Goal: Task Accomplishment & Management: Complete application form

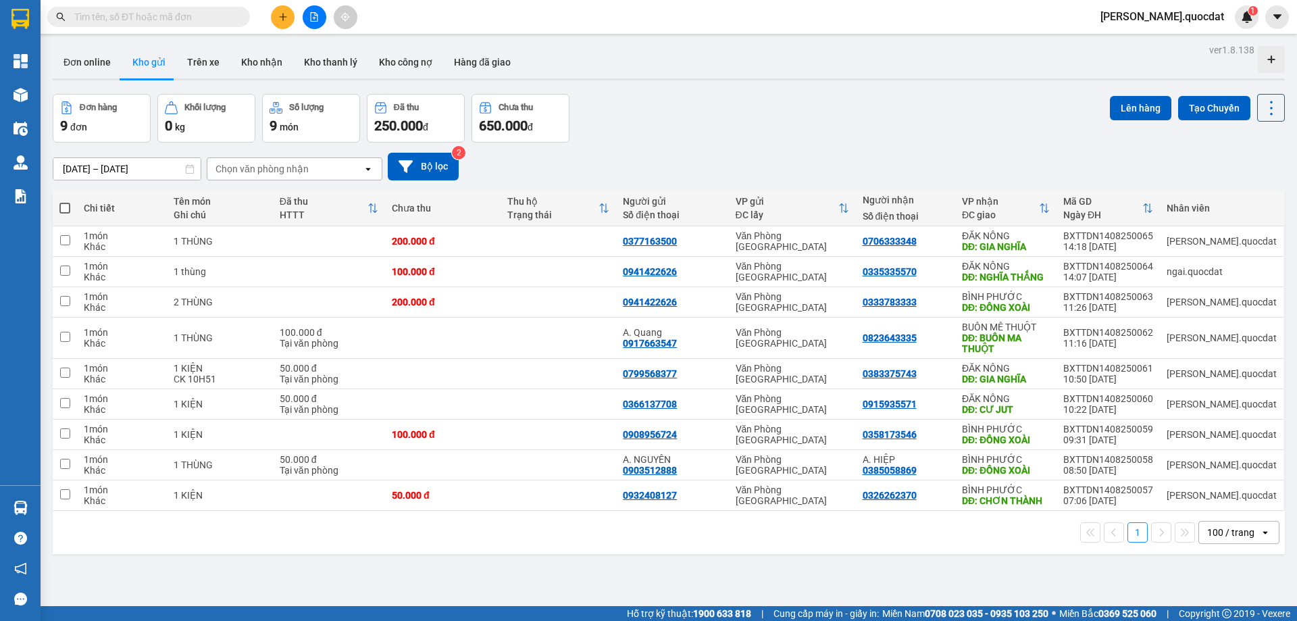
click at [279, 16] on icon "plus" at bounding box center [282, 16] width 9 height 9
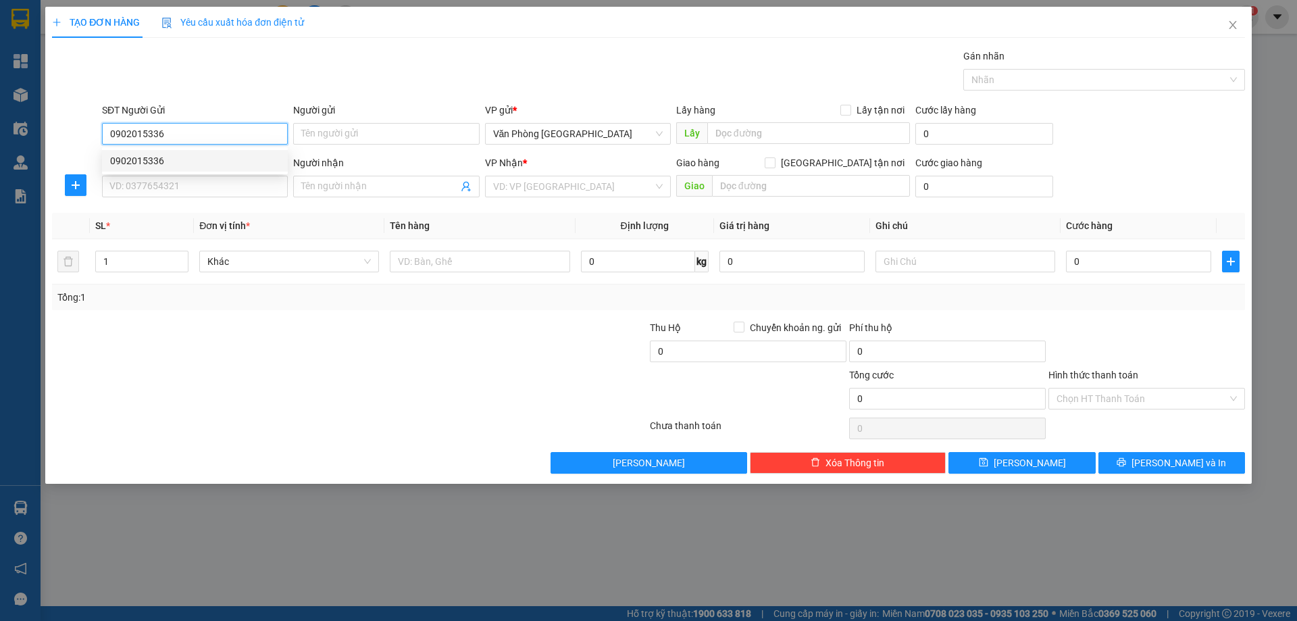
click at [144, 157] on div "0902015336" at bounding box center [195, 160] width 170 height 15
type input "0902015336"
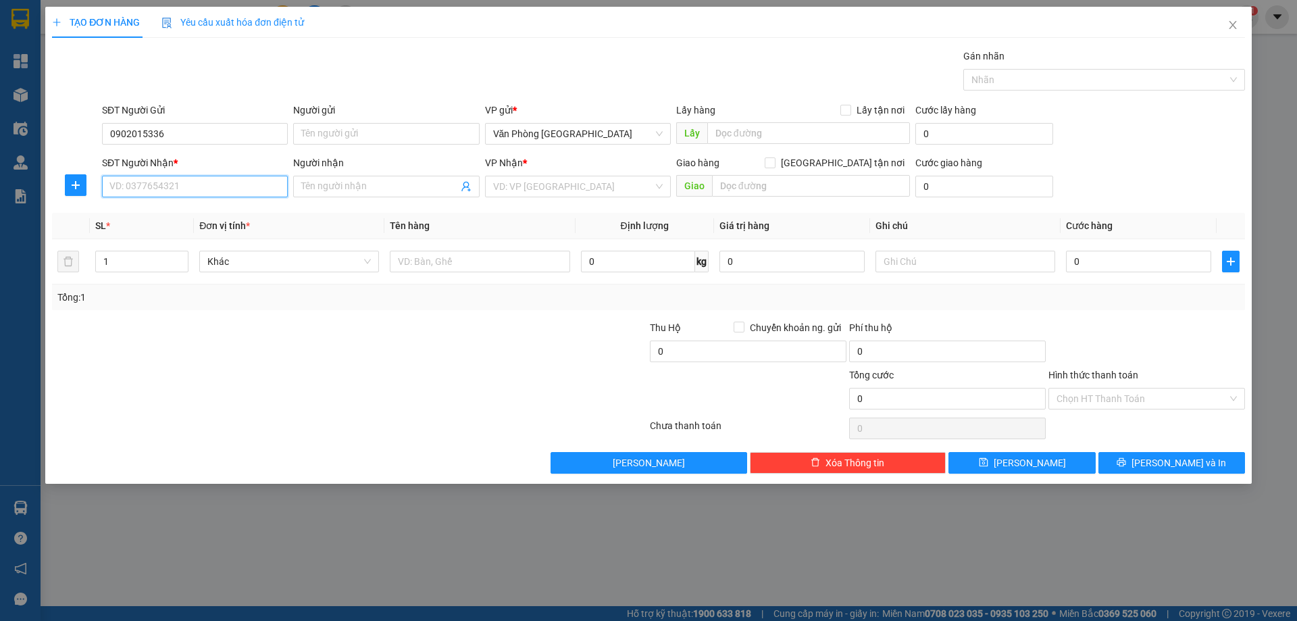
click at [147, 184] on input "SĐT Người Nhận *" at bounding box center [195, 187] width 186 height 22
click at [157, 211] on div "0968467424" at bounding box center [195, 213] width 170 height 15
type input "0968467424"
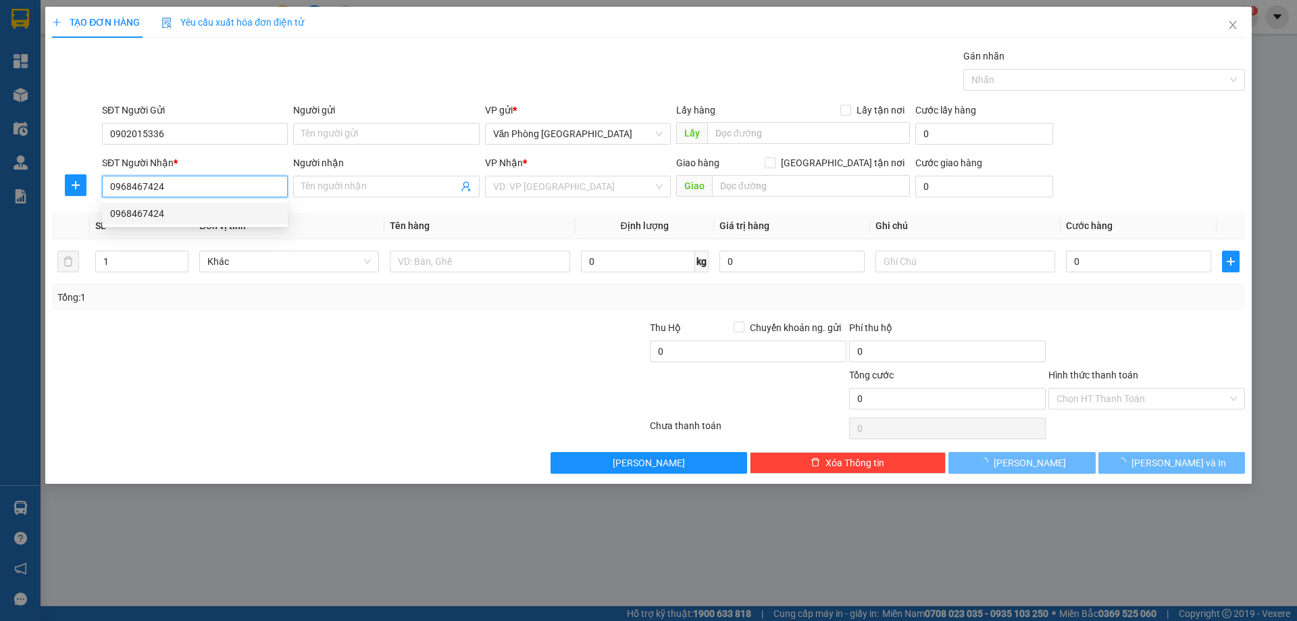
type input "QUẢNG PHÚ"
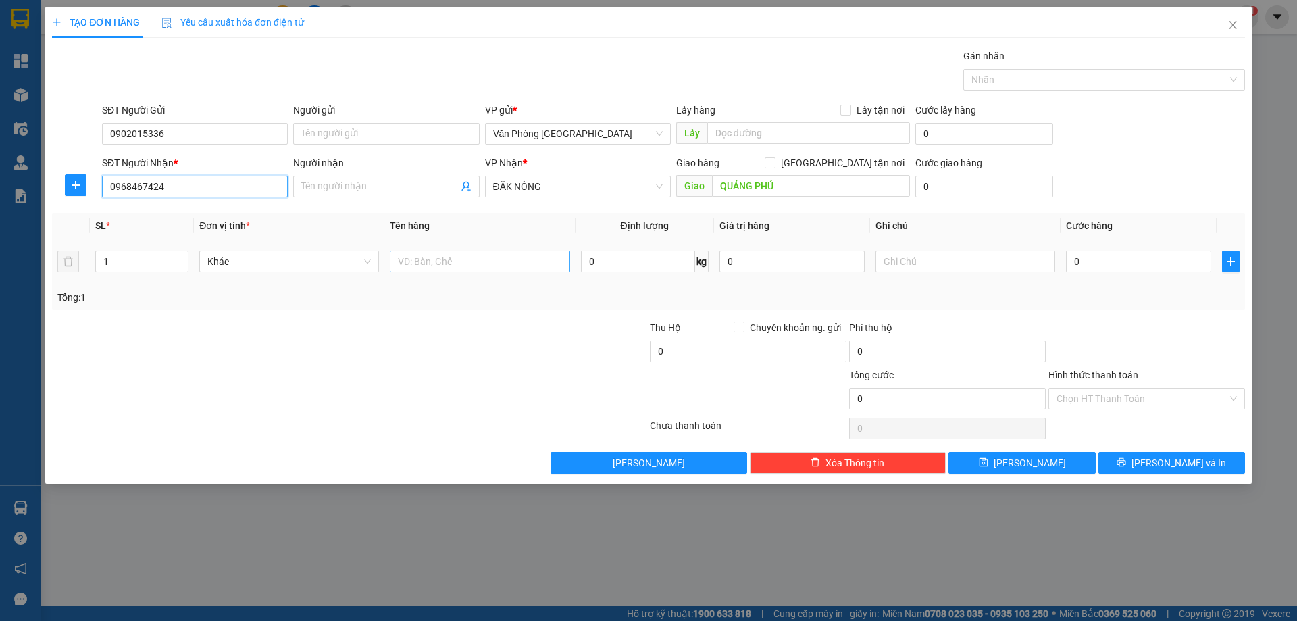
type input "0968467424"
click at [464, 256] on input "text" at bounding box center [480, 262] width 180 height 22
type input "1 KIỆN"
click at [1121, 265] on input "0" at bounding box center [1138, 262] width 145 height 22
type input "1"
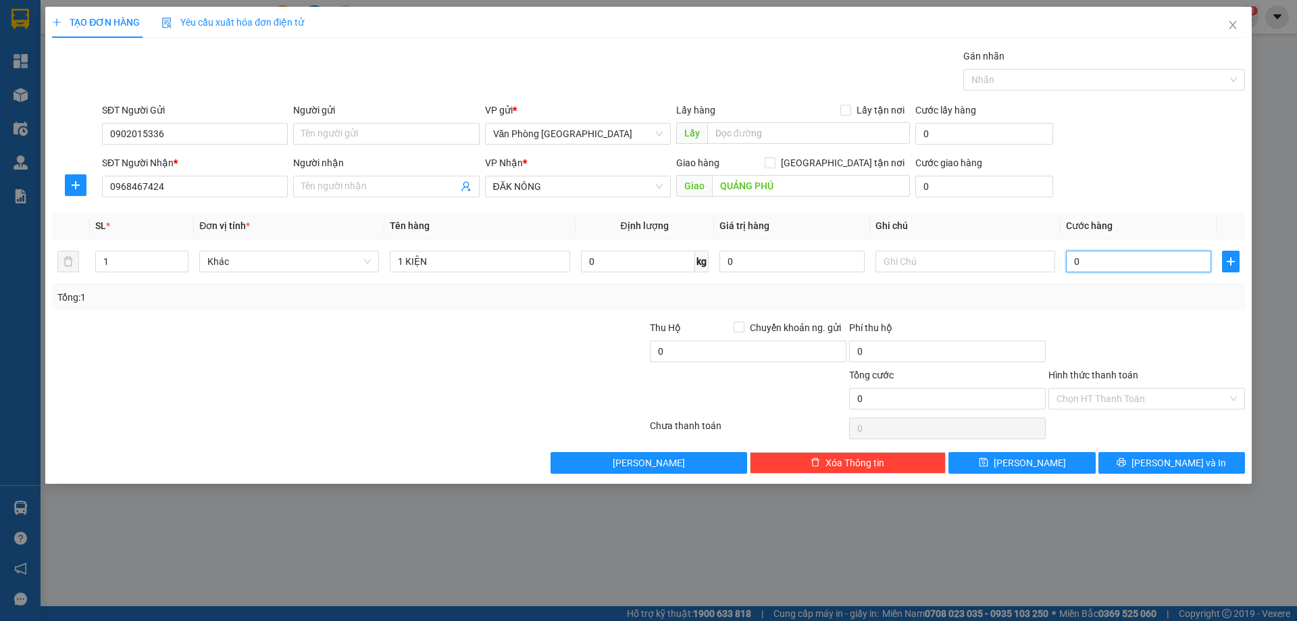
type input "1"
type input "10"
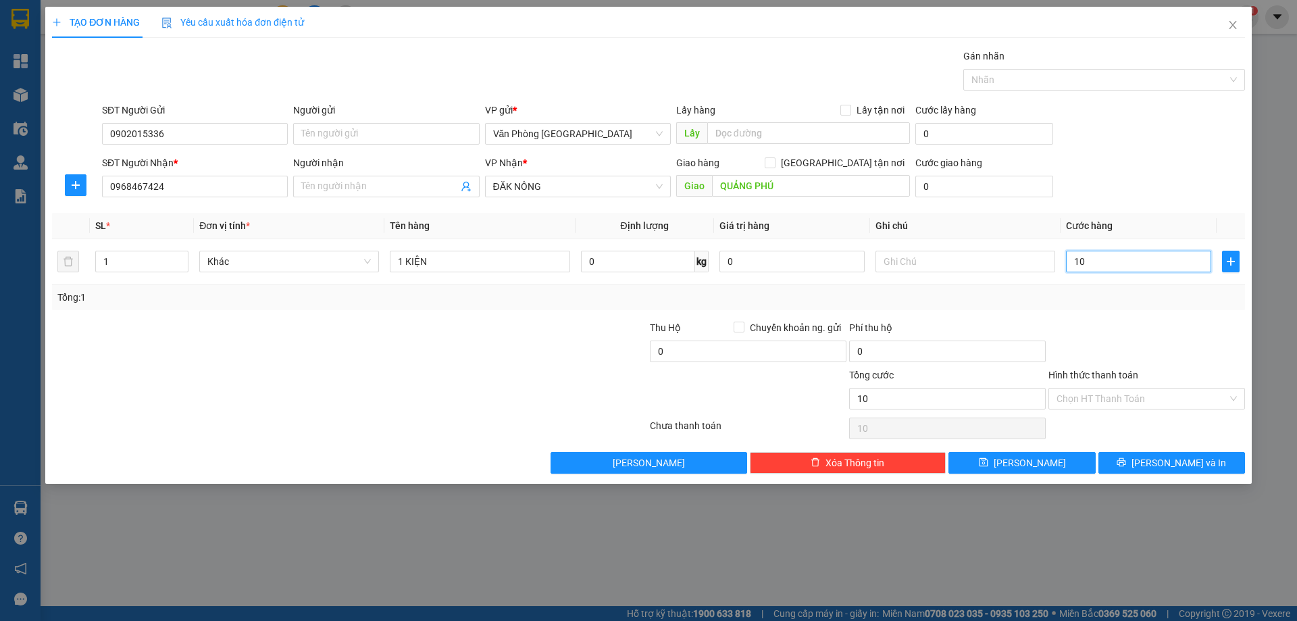
type input "100"
type input "100.000"
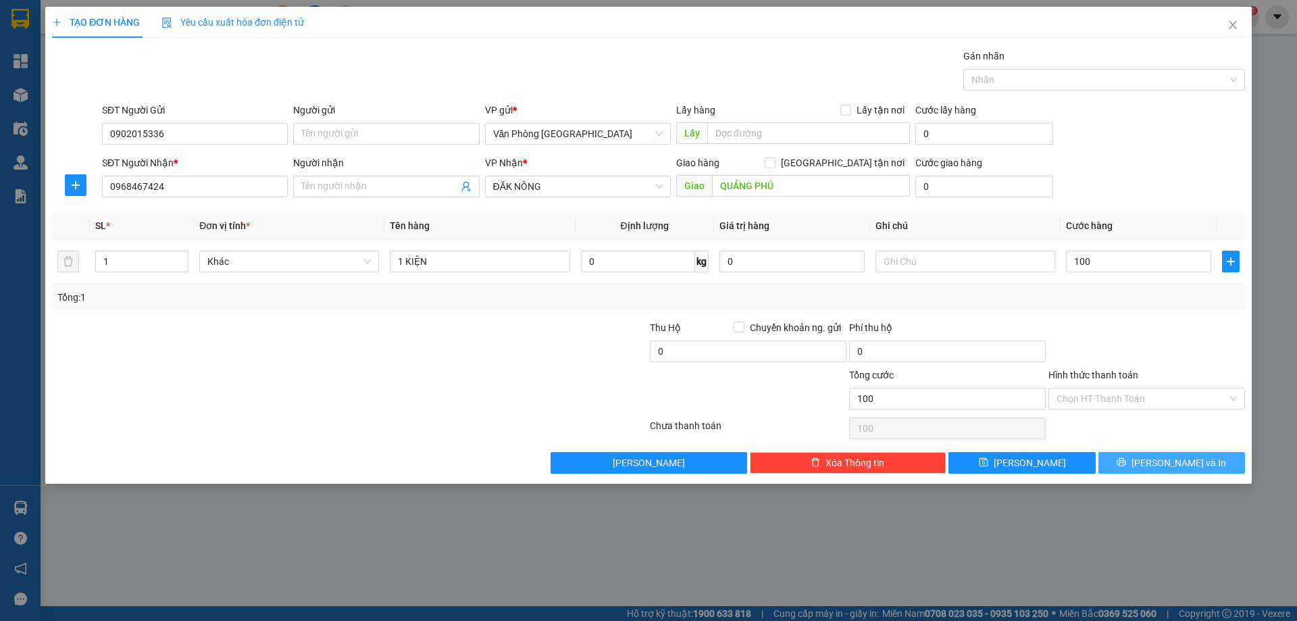
type input "100.000"
click at [1160, 457] on span "[PERSON_NAME] và In" at bounding box center [1178, 462] width 95 height 15
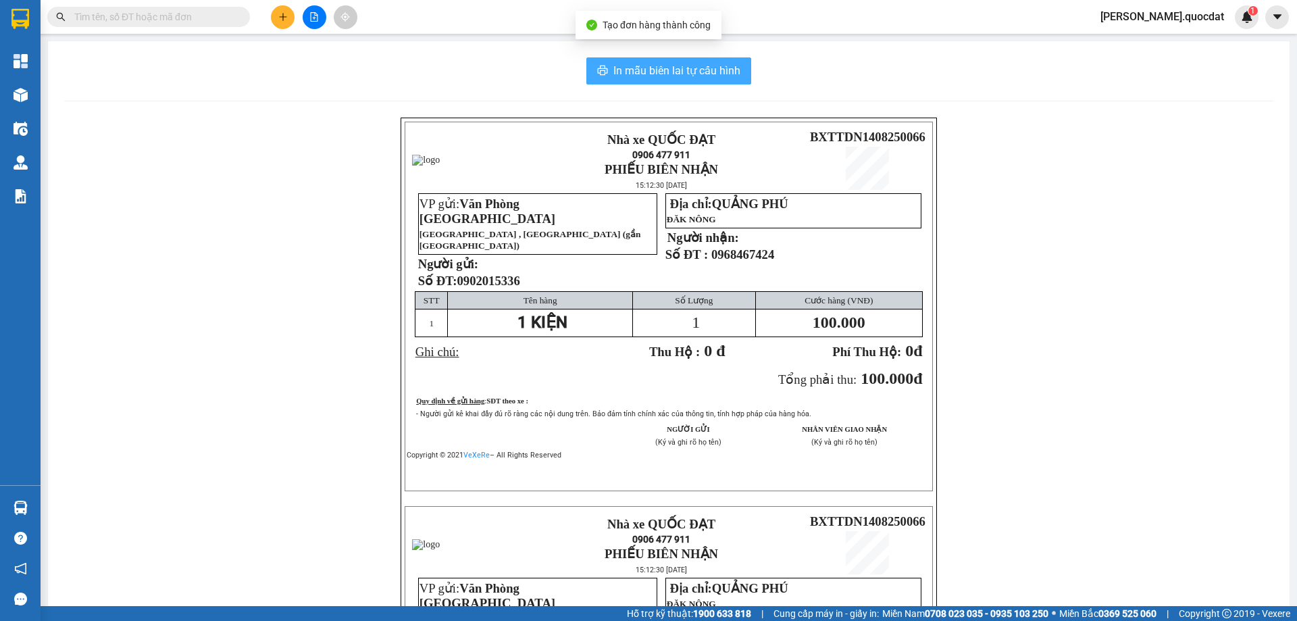
click at [615, 71] on span "In mẫu biên lai tự cấu hình" at bounding box center [676, 70] width 127 height 17
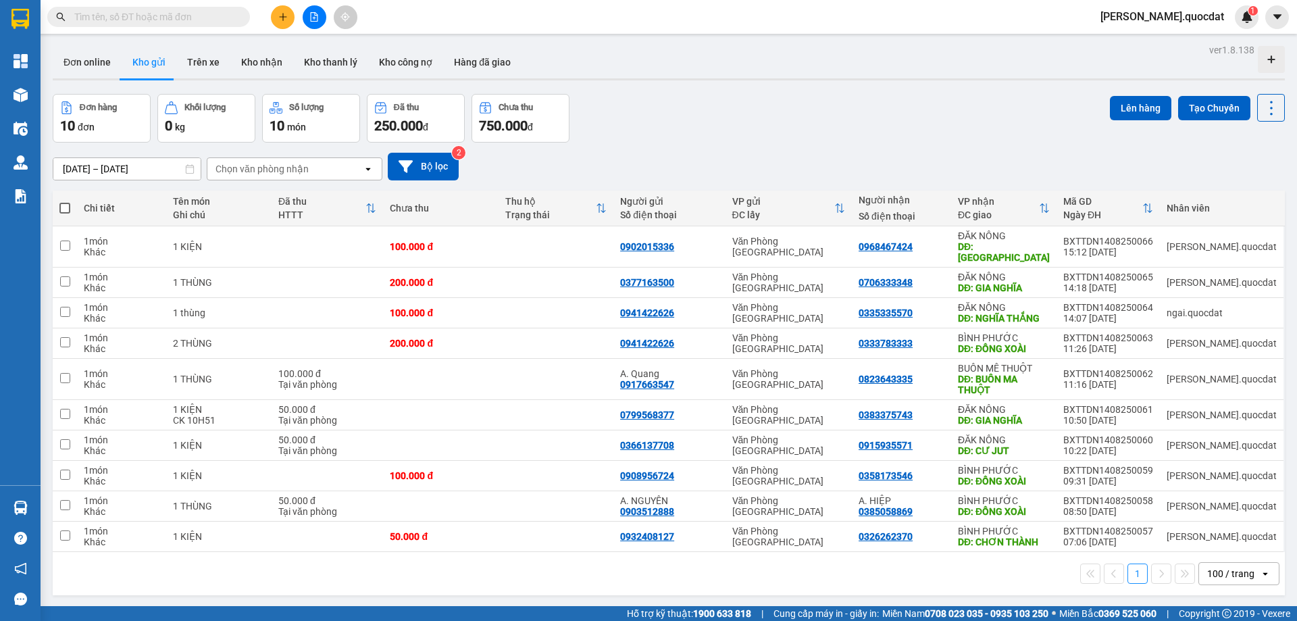
scroll to position [911, 0]
click at [545, 298] on td at bounding box center [555, 313] width 115 height 30
checkbox input "true"
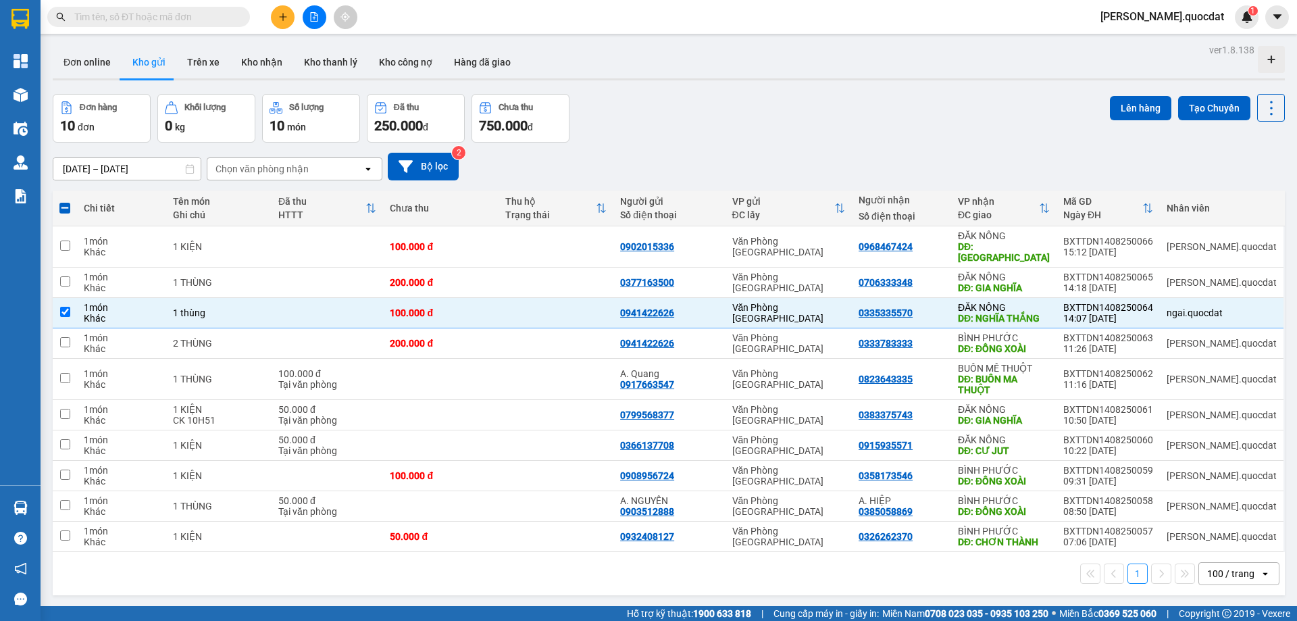
click at [140, 163] on input "[DATE] – [DATE]" at bounding box center [126, 169] width 147 height 22
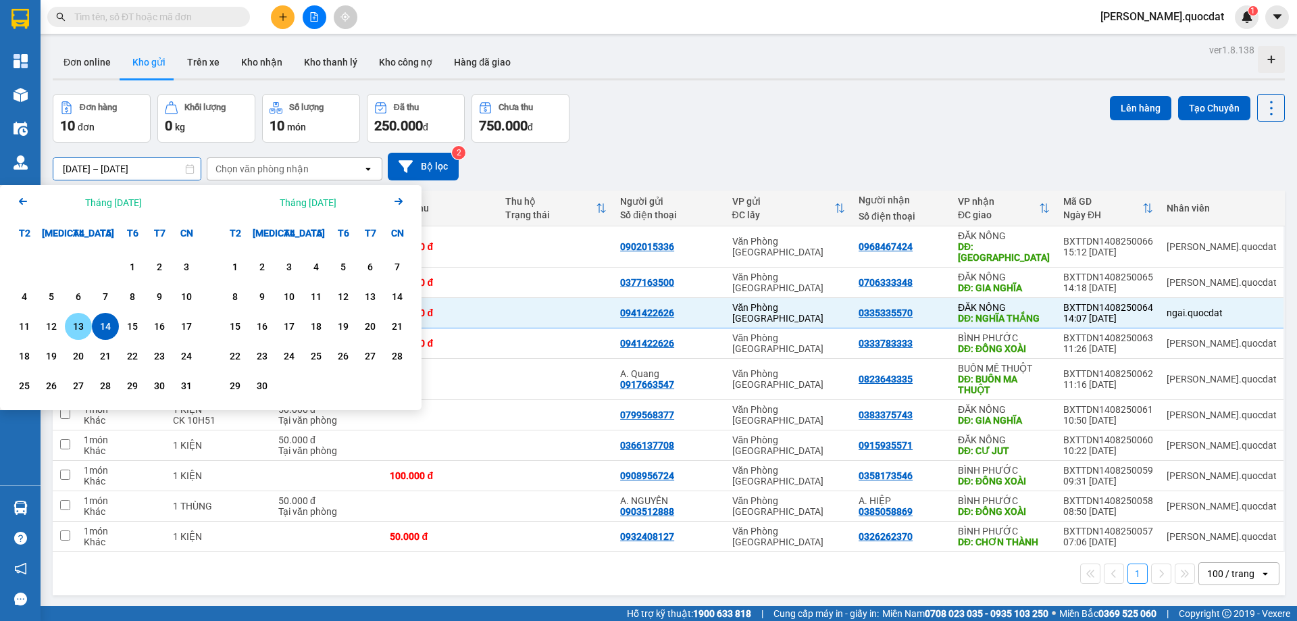
click at [78, 322] on div "13" at bounding box center [78, 326] width 19 height 16
type input "[DATE] – [DATE]"
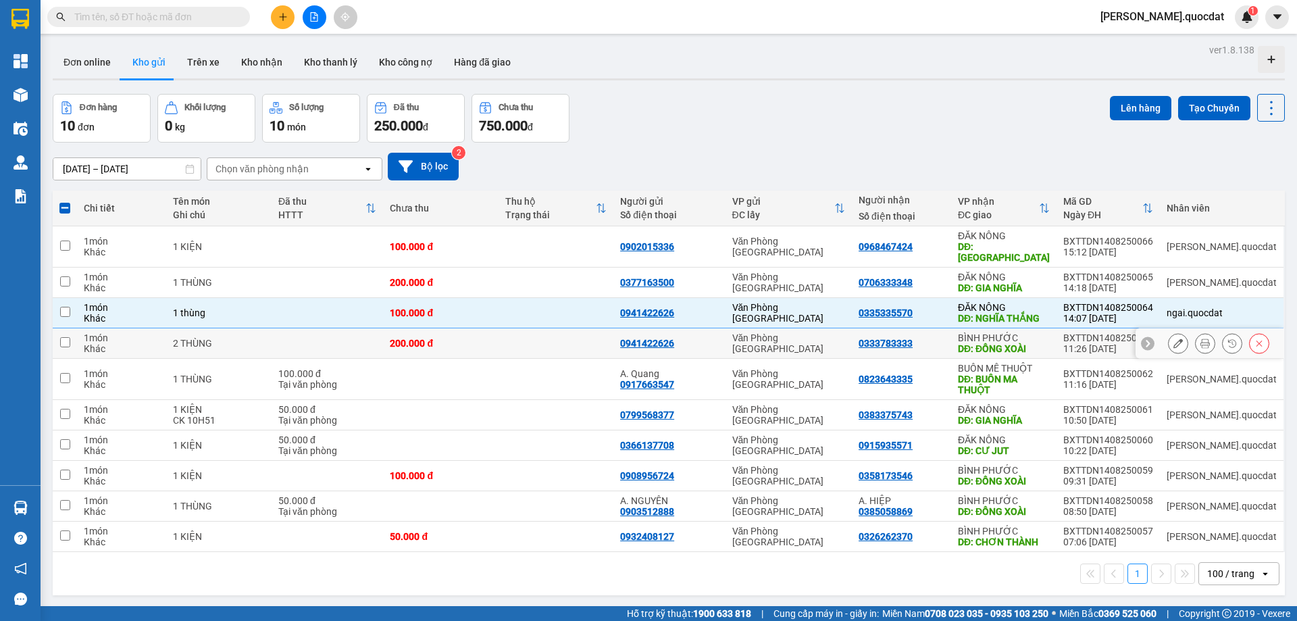
checkbox input "false"
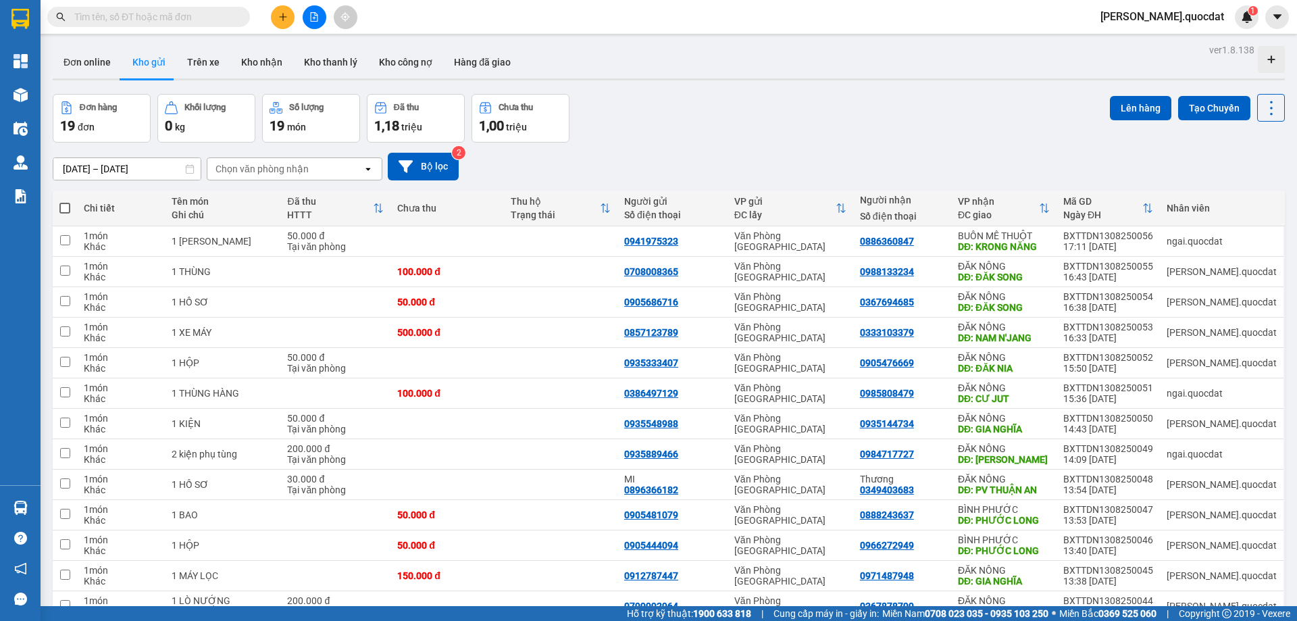
click at [138, 163] on input "[DATE] – [DATE]" at bounding box center [126, 169] width 147 height 22
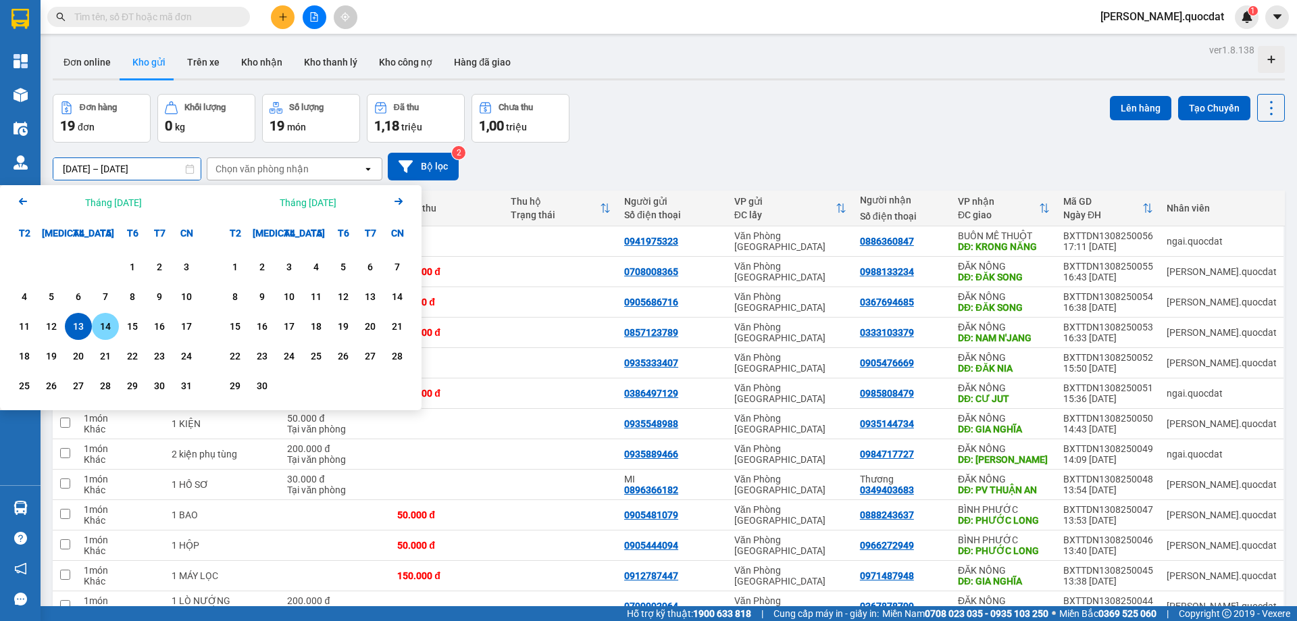
click at [105, 321] on div "14" at bounding box center [105, 326] width 19 height 16
type input "[DATE] – [DATE]"
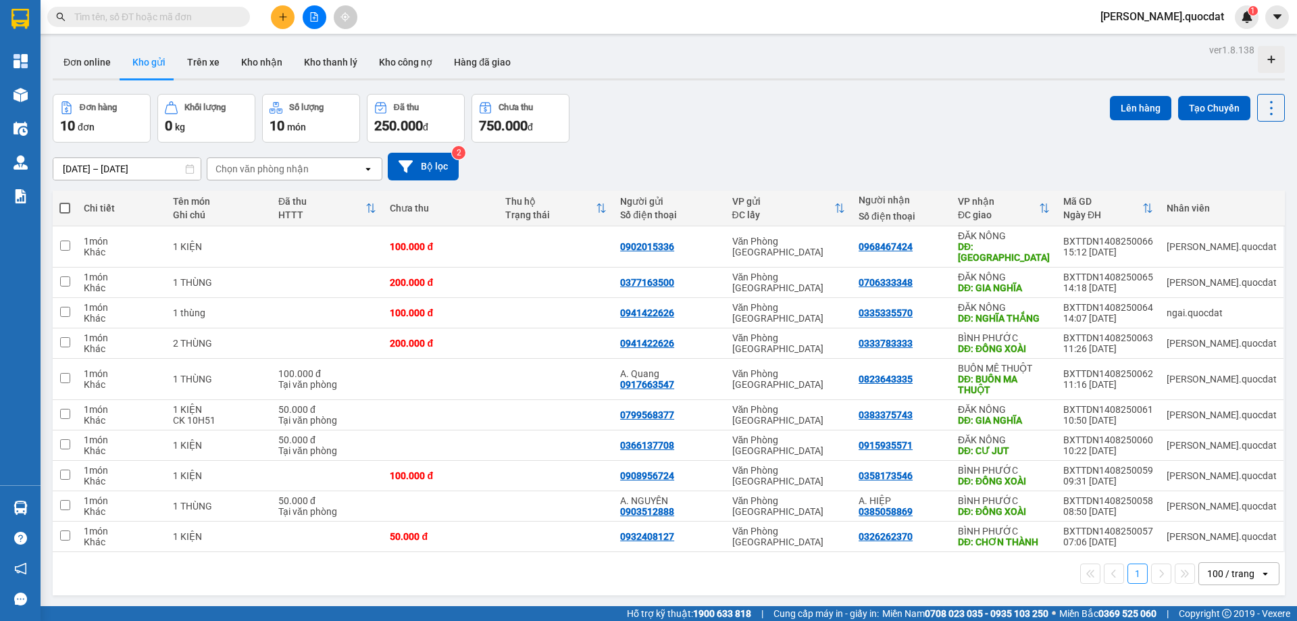
click at [289, 11] on button at bounding box center [283, 17] width 24 height 24
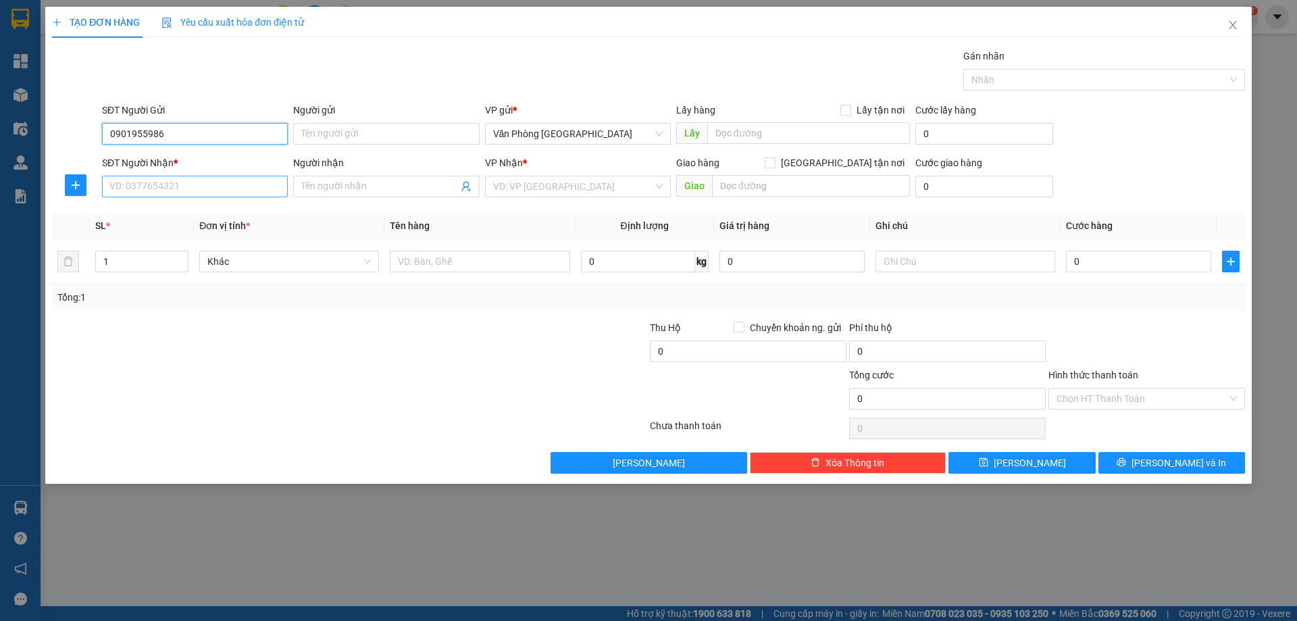
type input "0901955986"
click at [192, 186] on input "SĐT Người Nhận *" at bounding box center [195, 187] width 186 height 22
type input "0345052385"
click at [639, 187] on input "search" at bounding box center [573, 186] width 160 height 20
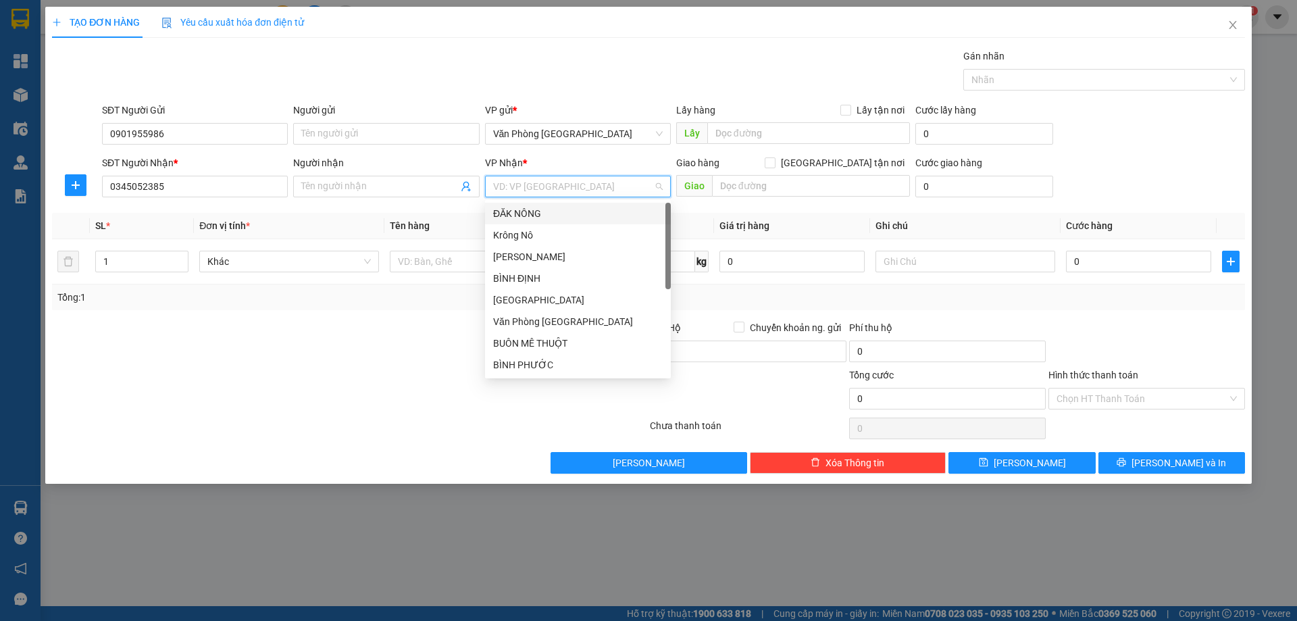
click at [523, 202] on body "Kết quả tìm kiếm ( 0 ) Bộ lọc No Data simon.quocdat 1 Tổng Quan Kho hàng mới Đi…" at bounding box center [648, 310] width 1297 height 621
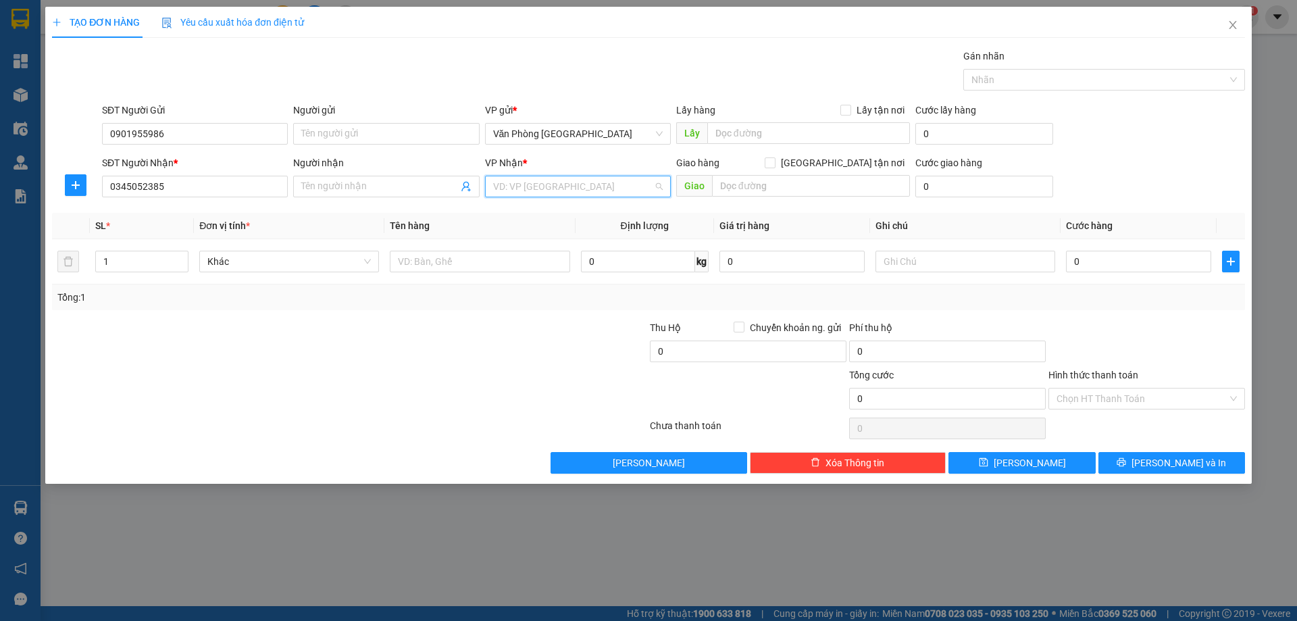
click at [540, 185] on input "search" at bounding box center [573, 186] width 160 height 20
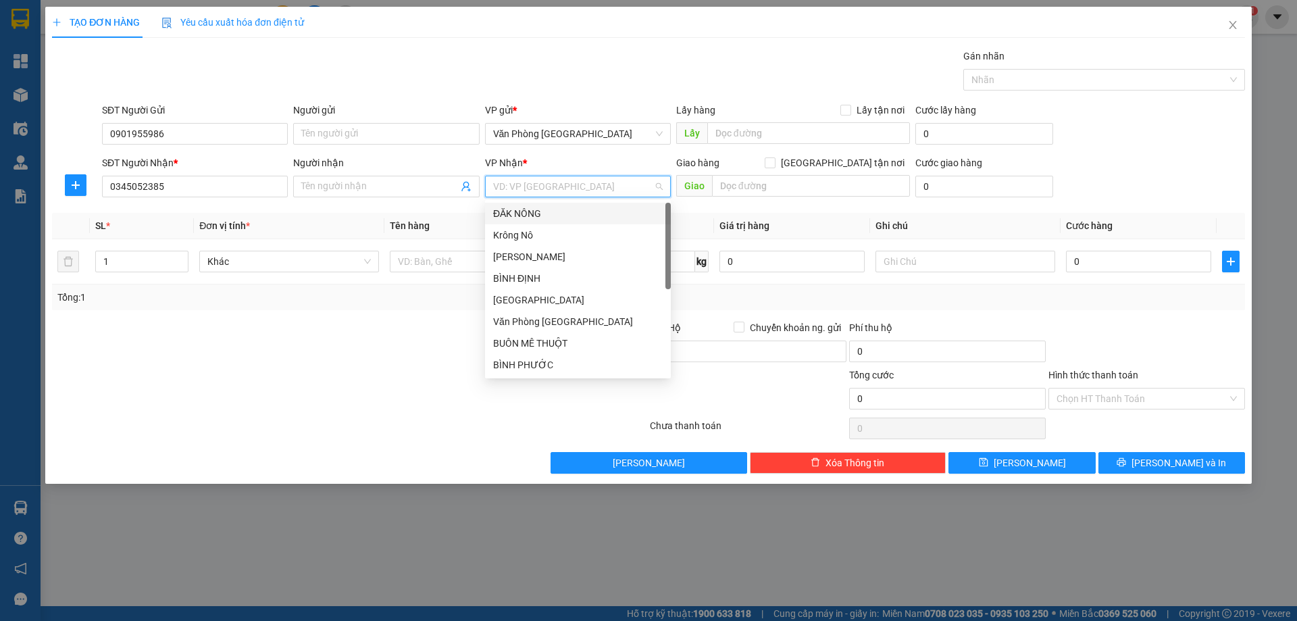
click at [538, 209] on div "ĐĂK NÔNG" at bounding box center [578, 213] width 170 height 15
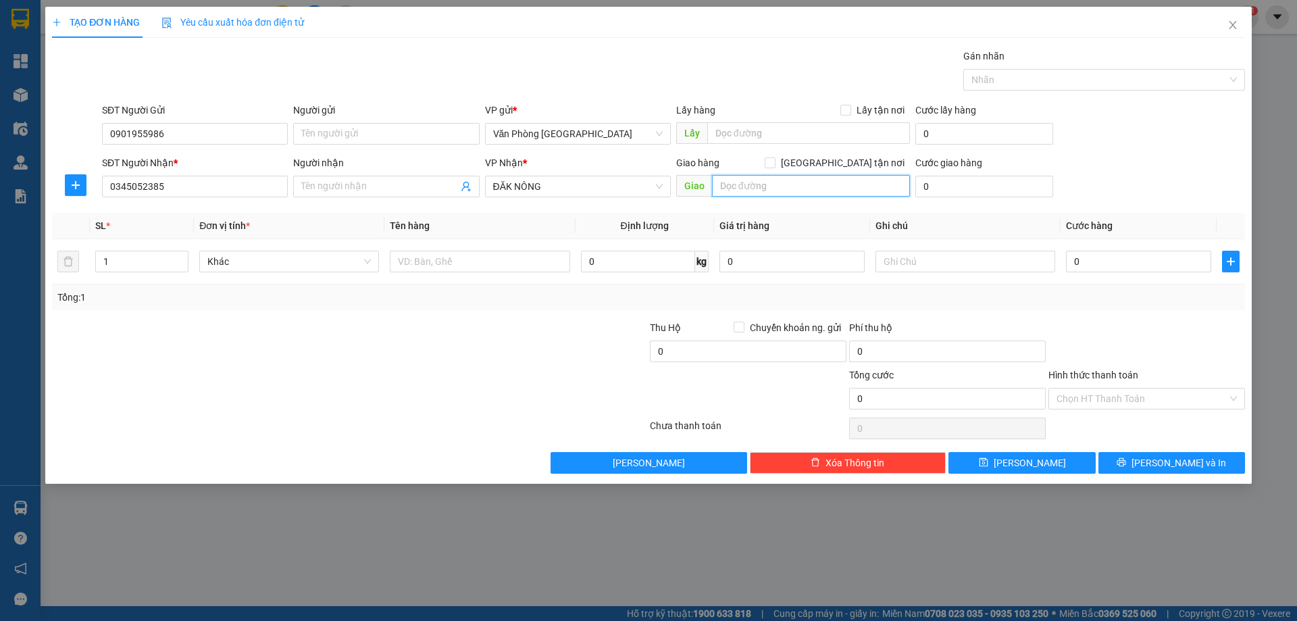
click at [781, 183] on input "text" at bounding box center [811, 186] width 198 height 22
type input "c"
type input "CƯ JUT"
click at [511, 253] on input "text" at bounding box center [480, 262] width 180 height 22
type input "5 BAO"
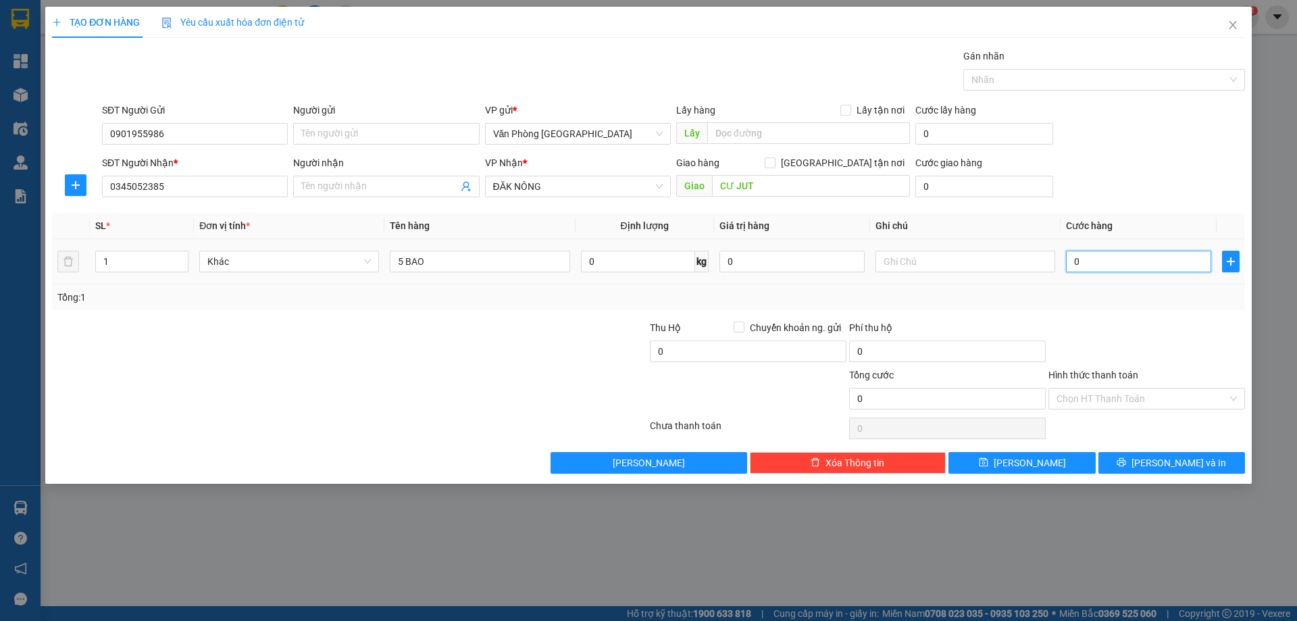
type input "5"
type input "50"
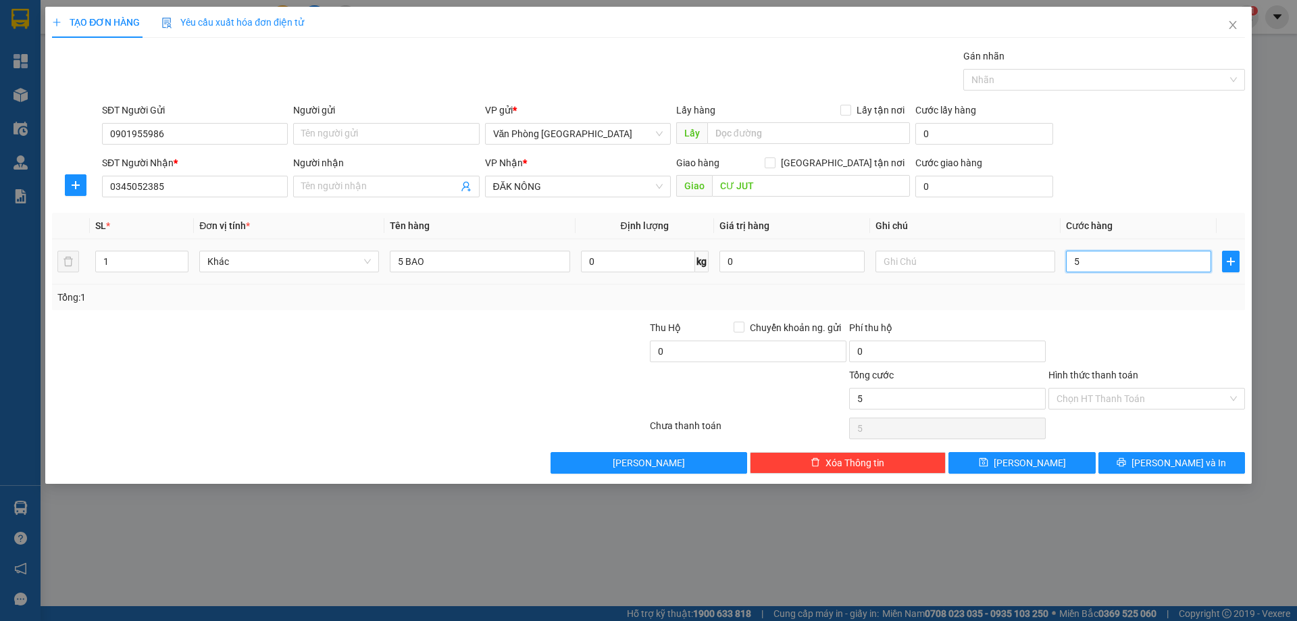
type input "50"
type input "500"
type input "500.000"
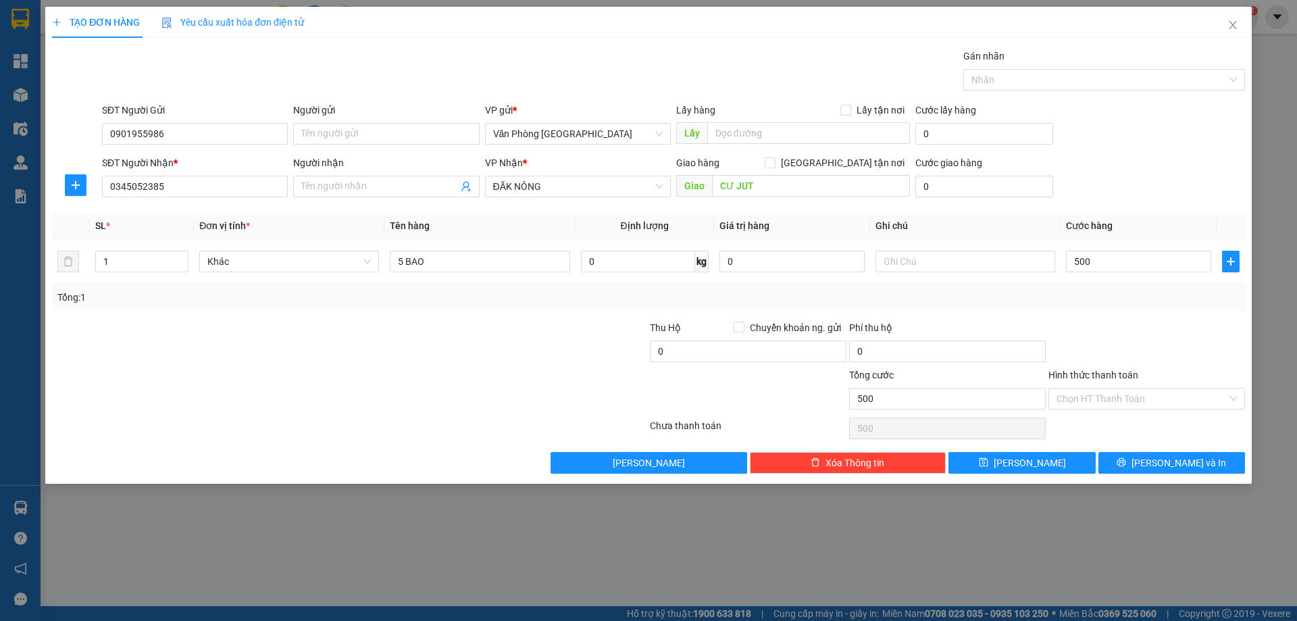
type input "500.000"
click at [1093, 342] on div at bounding box center [1146, 343] width 199 height 47
click at [1156, 384] on div "Hình thức thanh toán" at bounding box center [1146, 377] width 197 height 20
click at [1152, 401] on input "Hình thức thanh toán" at bounding box center [1141, 398] width 171 height 20
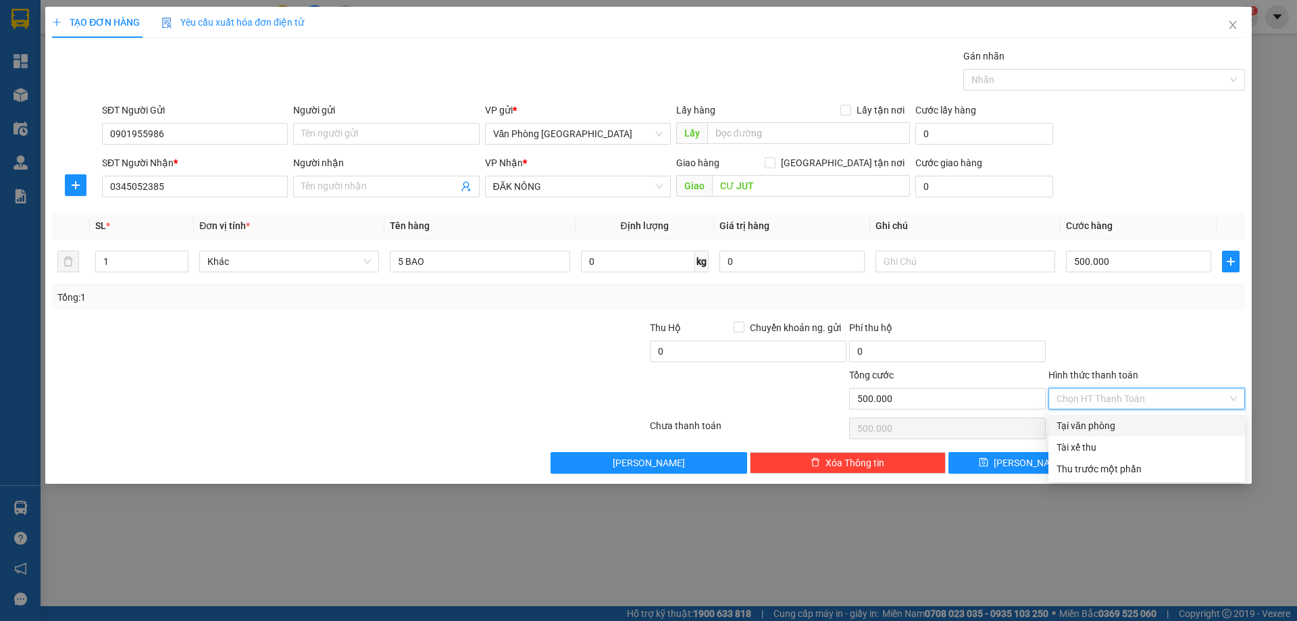
click at [1133, 416] on div "Tại văn phòng" at bounding box center [1146, 426] width 197 height 22
type input "0"
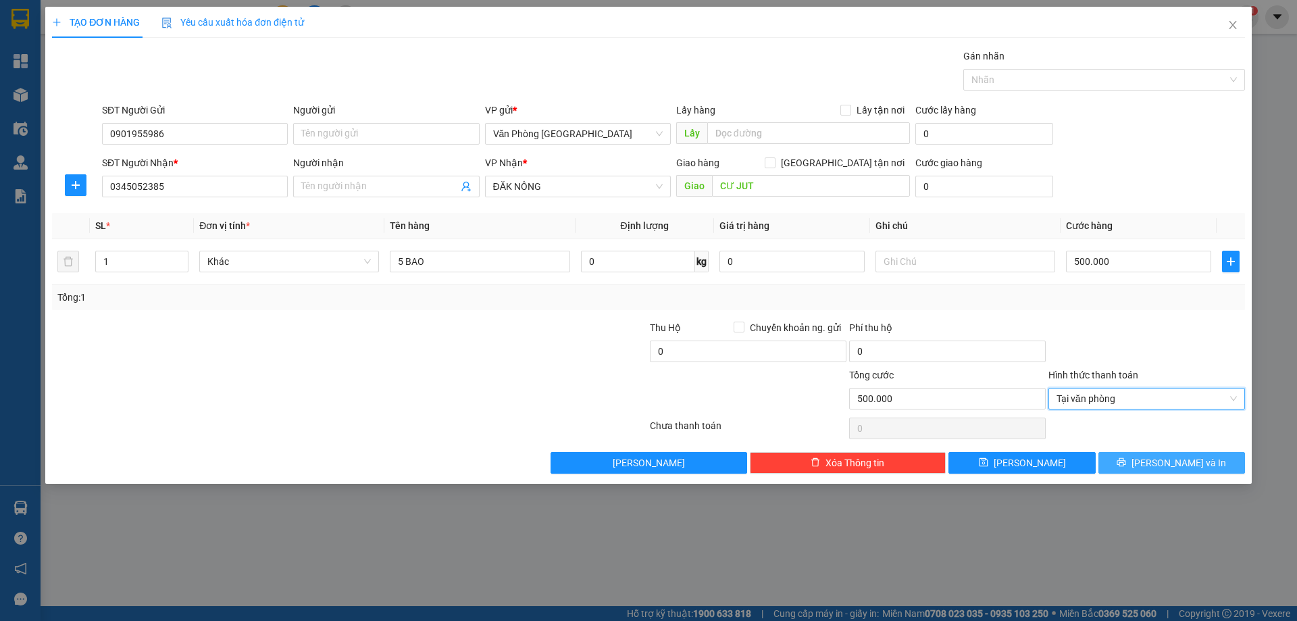
click at [1175, 463] on span "[PERSON_NAME] và In" at bounding box center [1178, 462] width 95 height 15
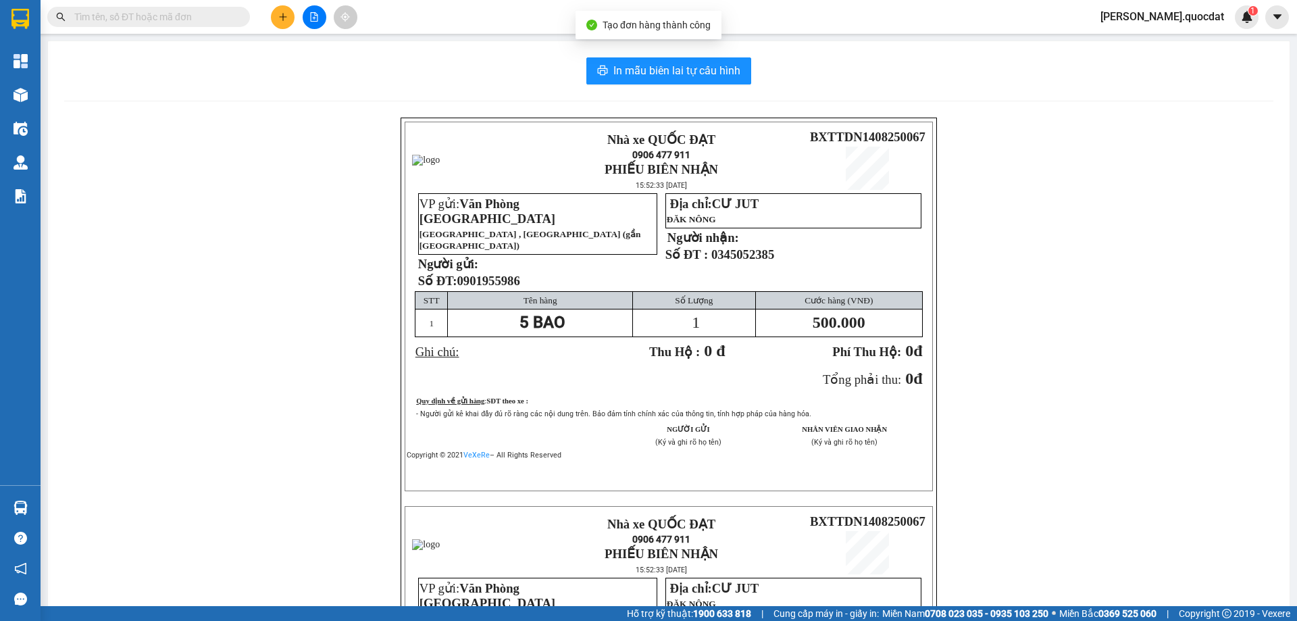
click at [659, 88] on div "In mẫu biên lai tự cấu hình Nhà xe QUỐC ĐẠT 0906 477 911 PHIẾU BIÊN NHẬN 15:52:…" at bounding box center [668, 477] width 1241 height 872
click at [659, 73] on span "In mẫu biên lai tự cấu hình" at bounding box center [676, 70] width 127 height 17
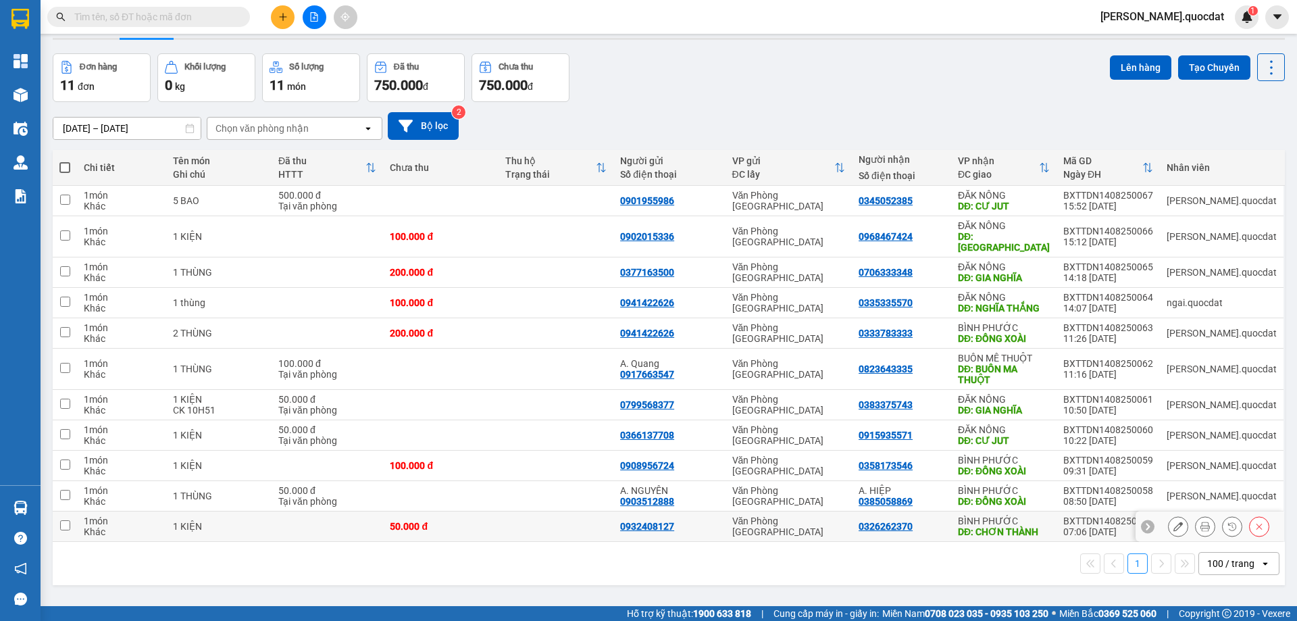
scroll to position [62, 0]
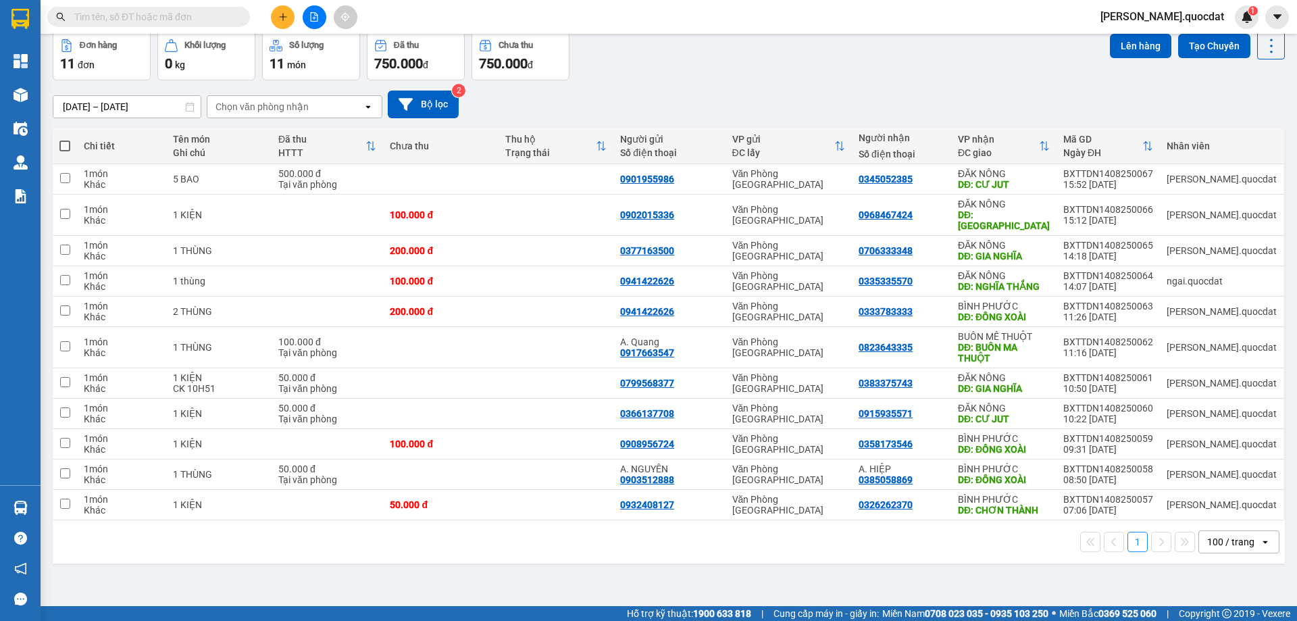
click at [709, 93] on div "[DATE] – [DATE] Press the down arrow key to interact with the calendar and sele…" at bounding box center [669, 105] width 1232 height 28
click at [272, 18] on button at bounding box center [283, 17] width 24 height 24
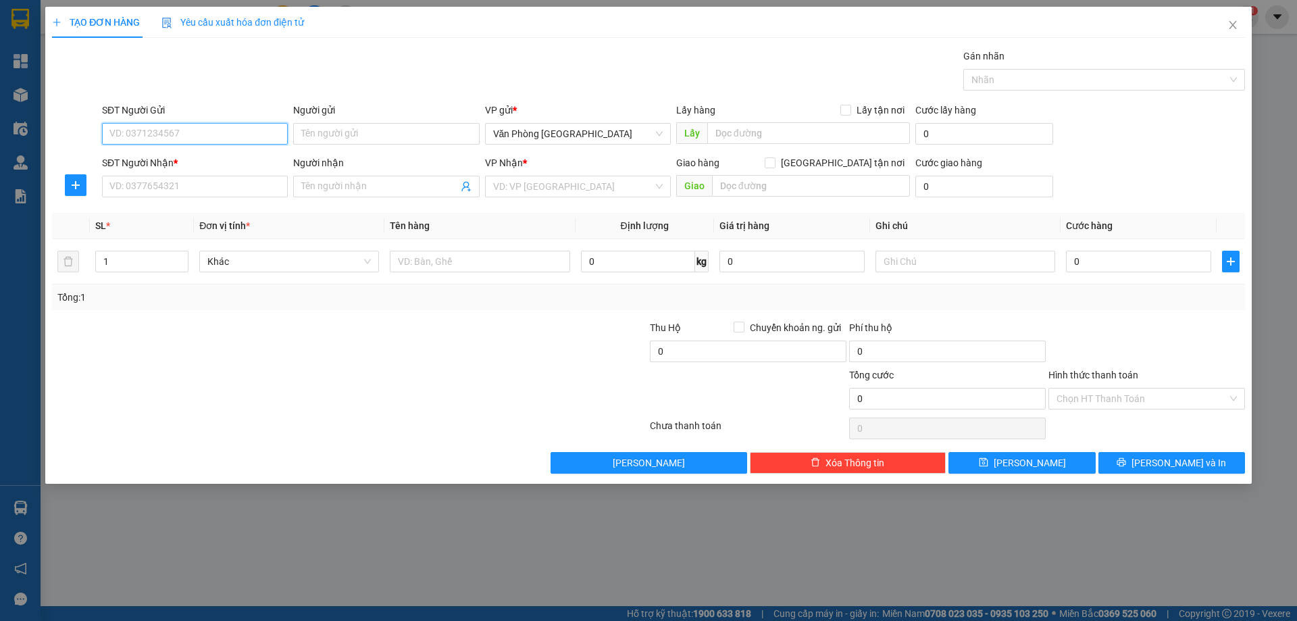
click at [201, 127] on input "SĐT Người Gửi" at bounding box center [195, 134] width 186 height 22
type input "0"
click at [223, 185] on input "SĐT Người Nhận *" at bounding box center [195, 187] width 186 height 22
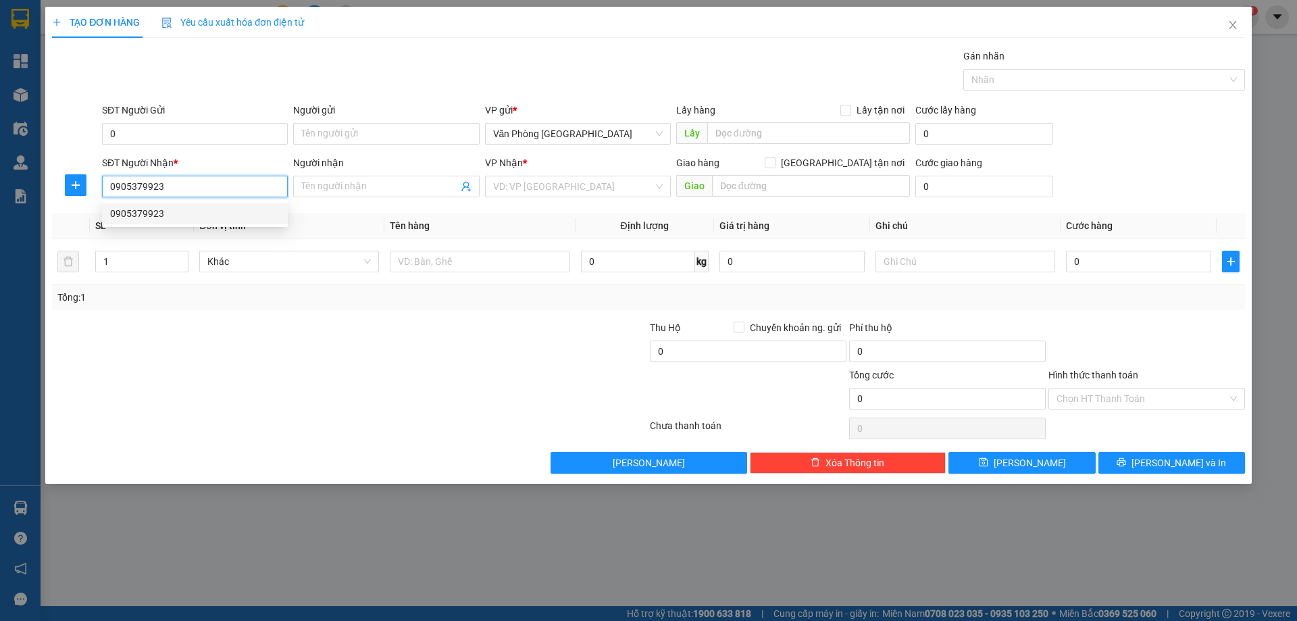
click at [159, 214] on div "0905379923" at bounding box center [195, 213] width 170 height 15
type input "0905379923"
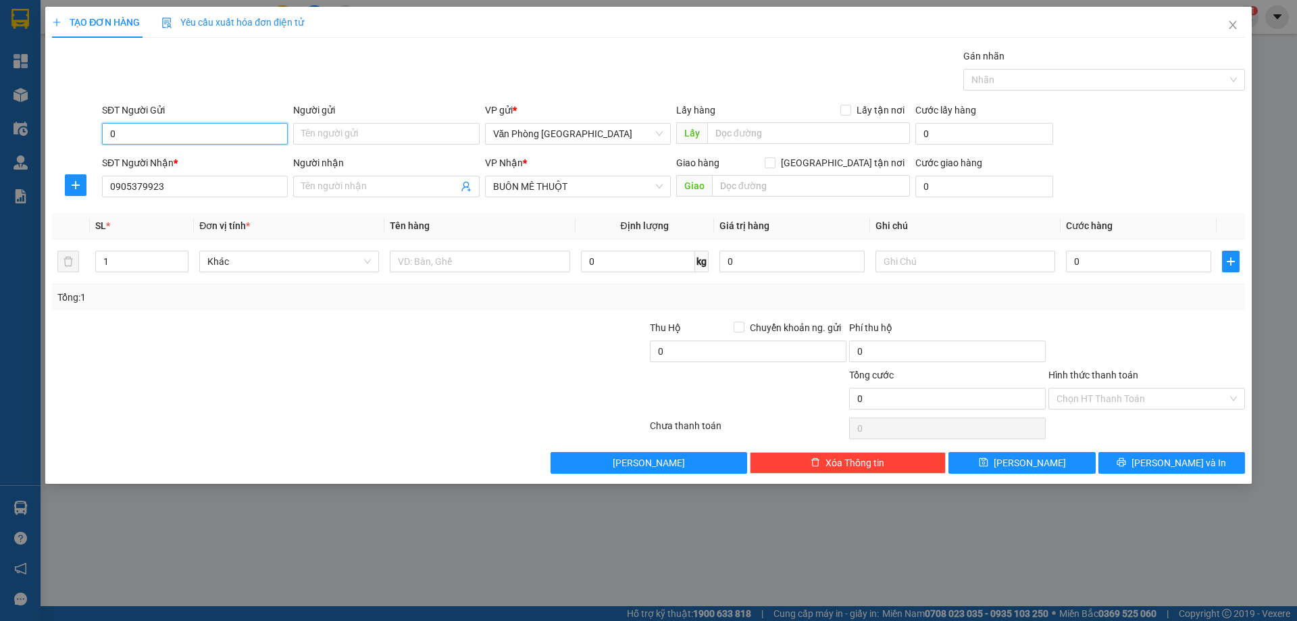
click at [220, 137] on input "0" at bounding box center [195, 134] width 186 height 22
click at [158, 161] on div "0906471259" at bounding box center [195, 160] width 170 height 15
type input "0906471259"
click at [492, 274] on div at bounding box center [480, 261] width 180 height 27
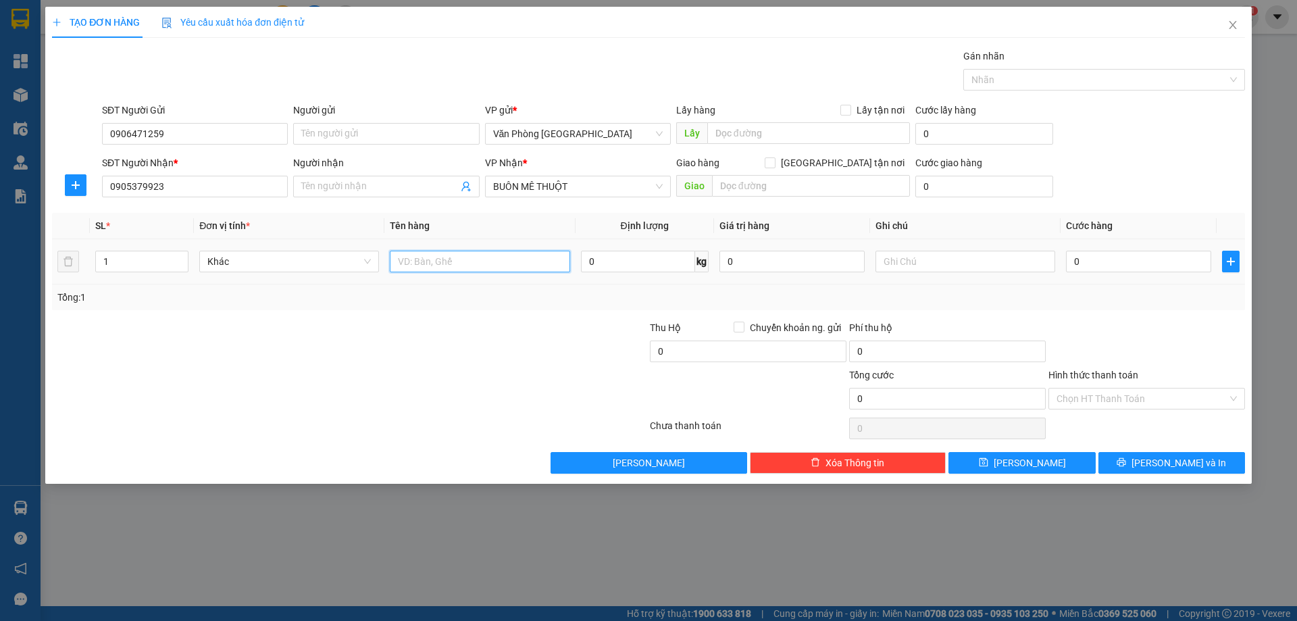
click at [489, 269] on input "text" at bounding box center [480, 262] width 180 height 22
type input "1"
type input "2 CAN MẮM"
type input "5"
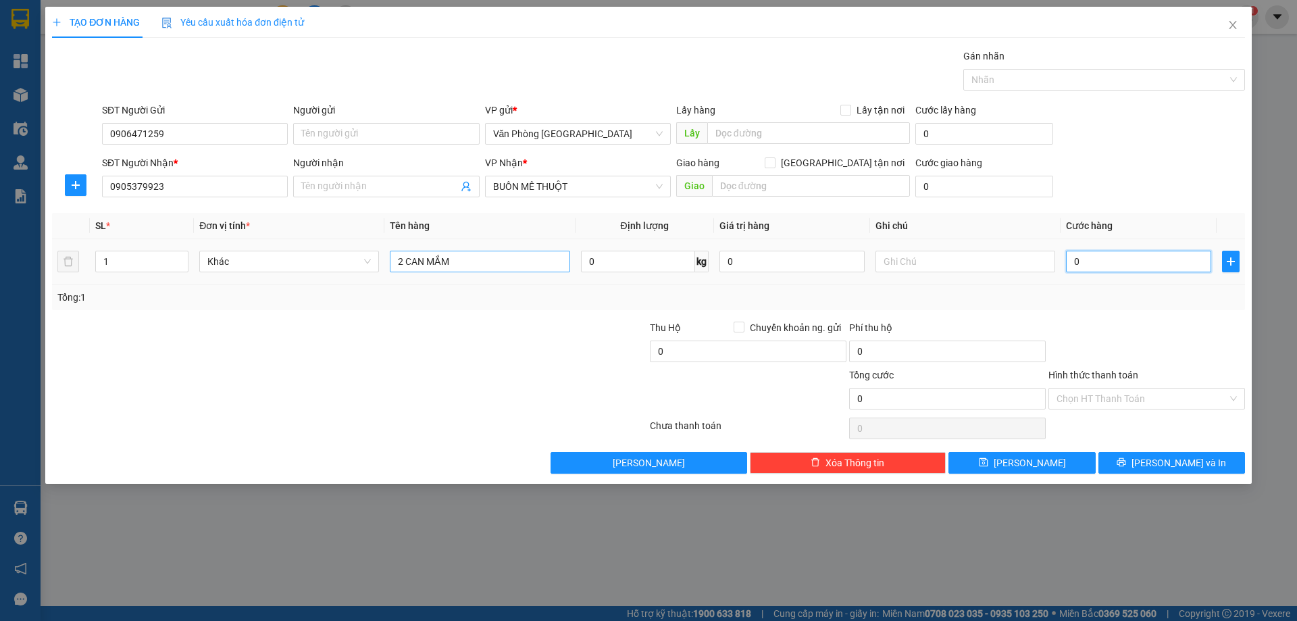
type input "5"
type input "50"
type input "50.000"
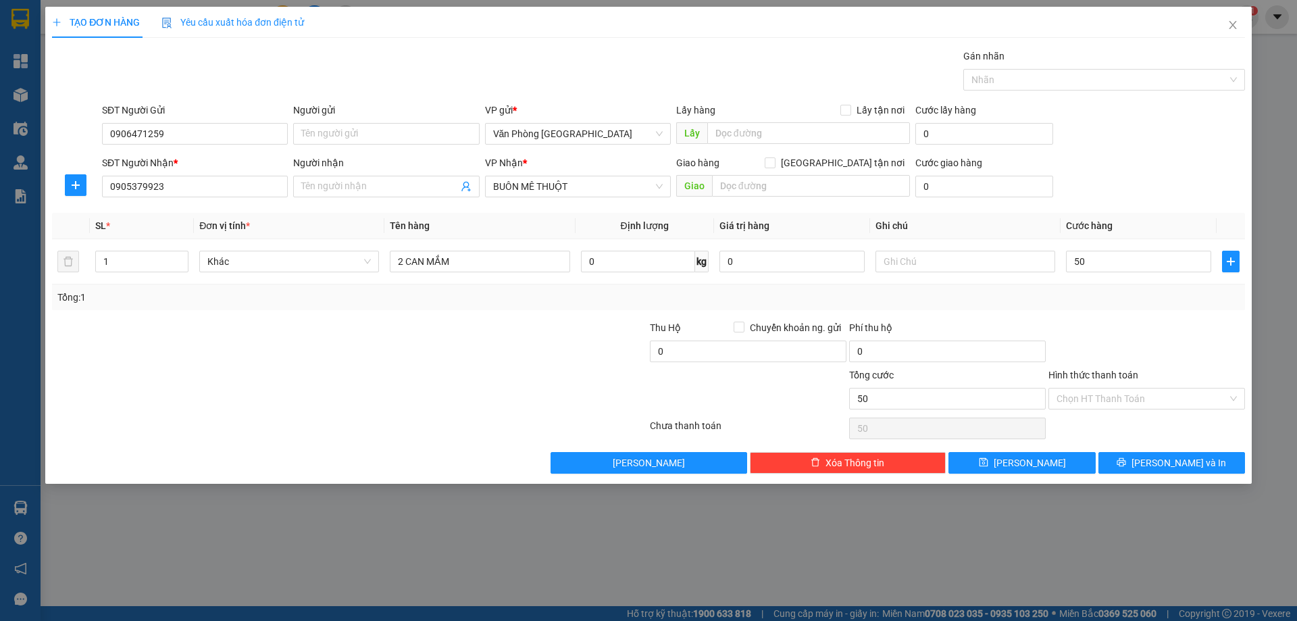
type input "50.000"
drag, startPoint x: 1113, startPoint y: 321, endPoint x: 1114, endPoint y: 365, distance: 44.6
click at [1113, 324] on div at bounding box center [1146, 343] width 199 height 47
click at [1152, 456] on button "[PERSON_NAME] và In" at bounding box center [1171, 463] width 147 height 22
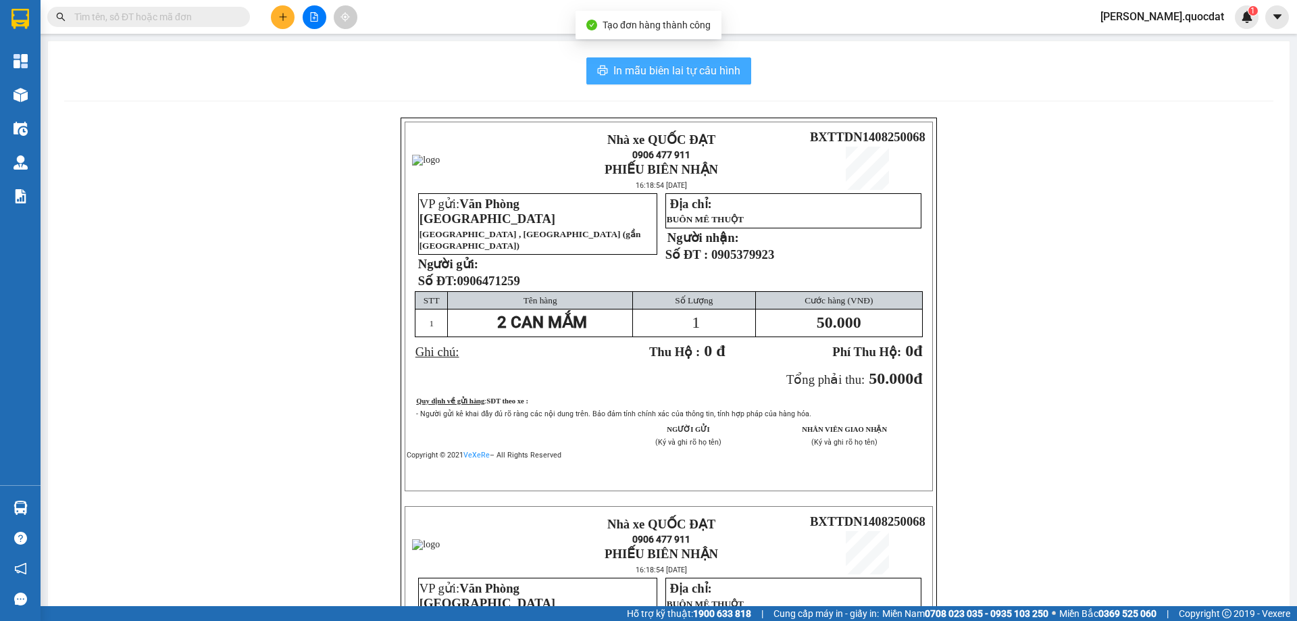
click at [682, 68] on span "In mẫu biên lai tự cấu hình" at bounding box center [676, 70] width 127 height 17
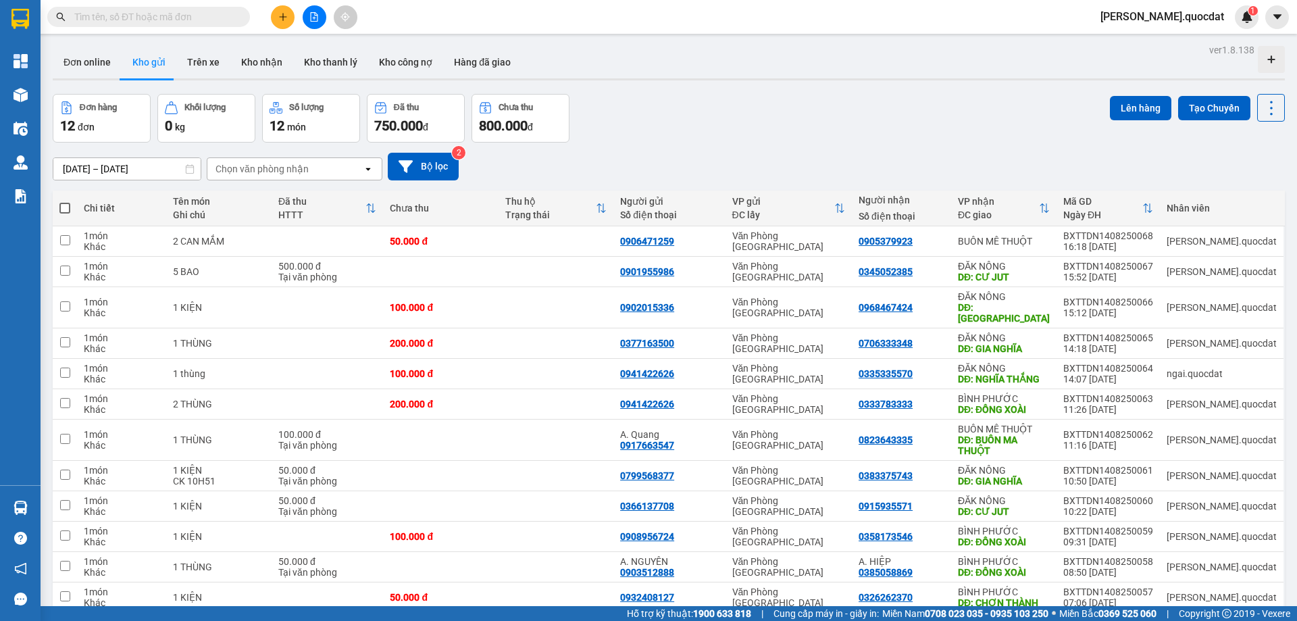
scroll to position [954, 0]
click at [498, 426] on td at bounding box center [440, 439] width 115 height 41
checkbox input "true"
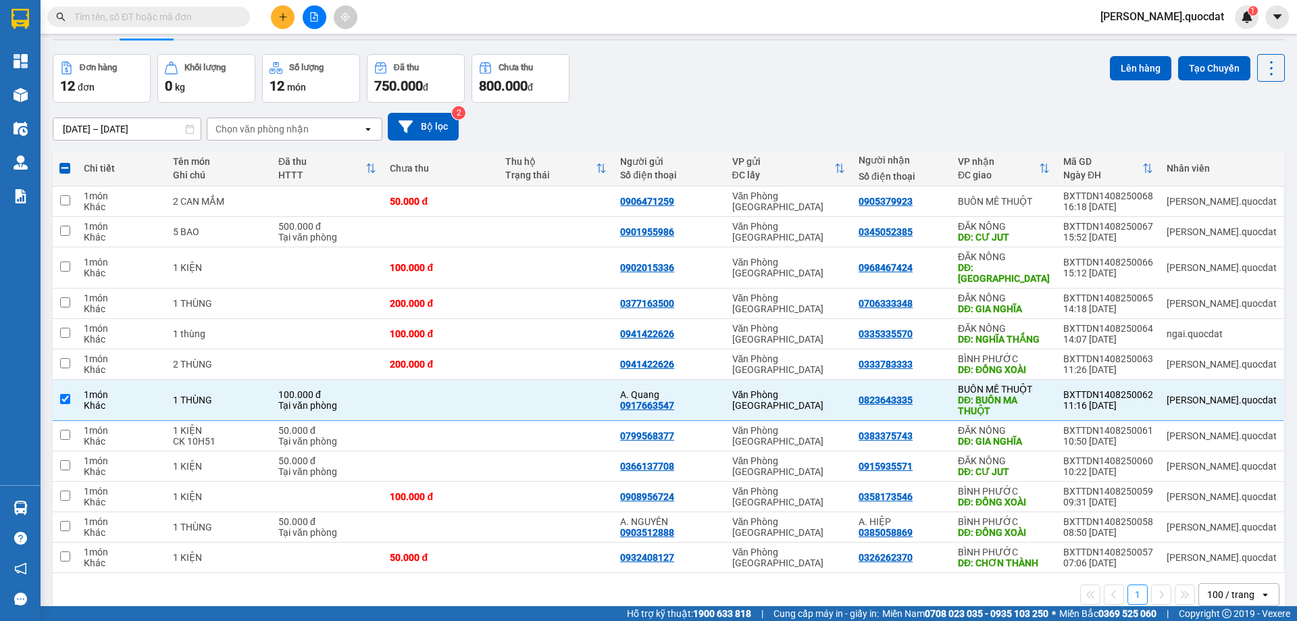
scroll to position [62, 0]
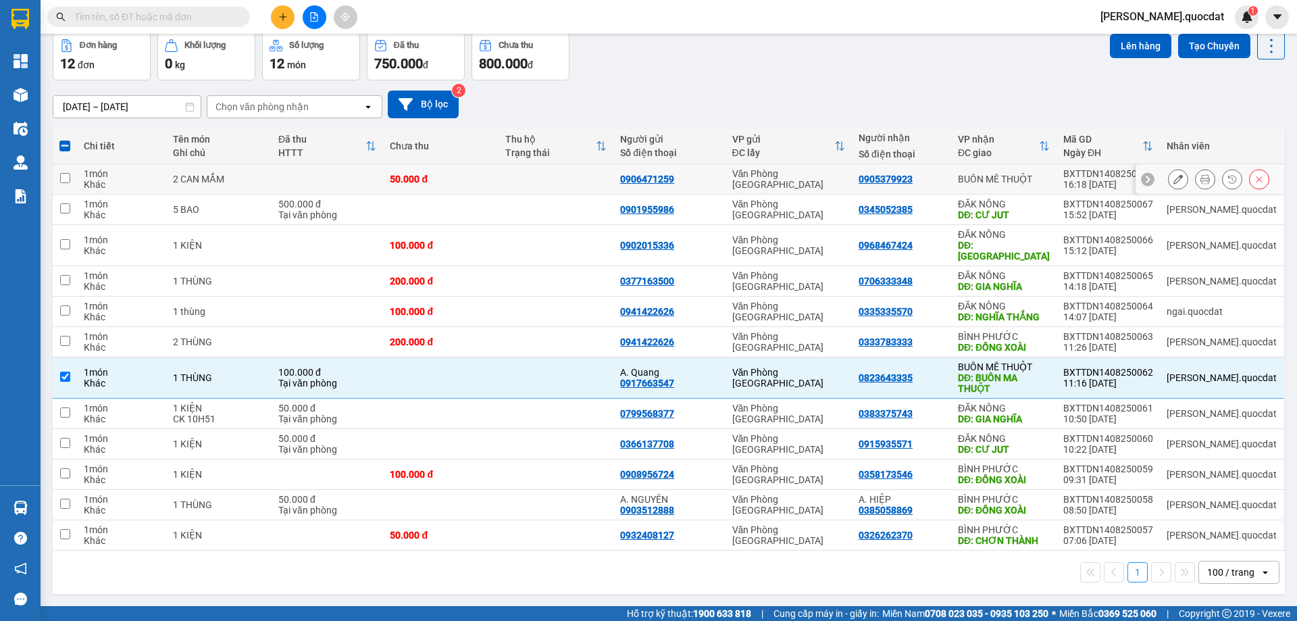
click at [544, 180] on td at bounding box center [555, 179] width 115 height 30
checkbox input "true"
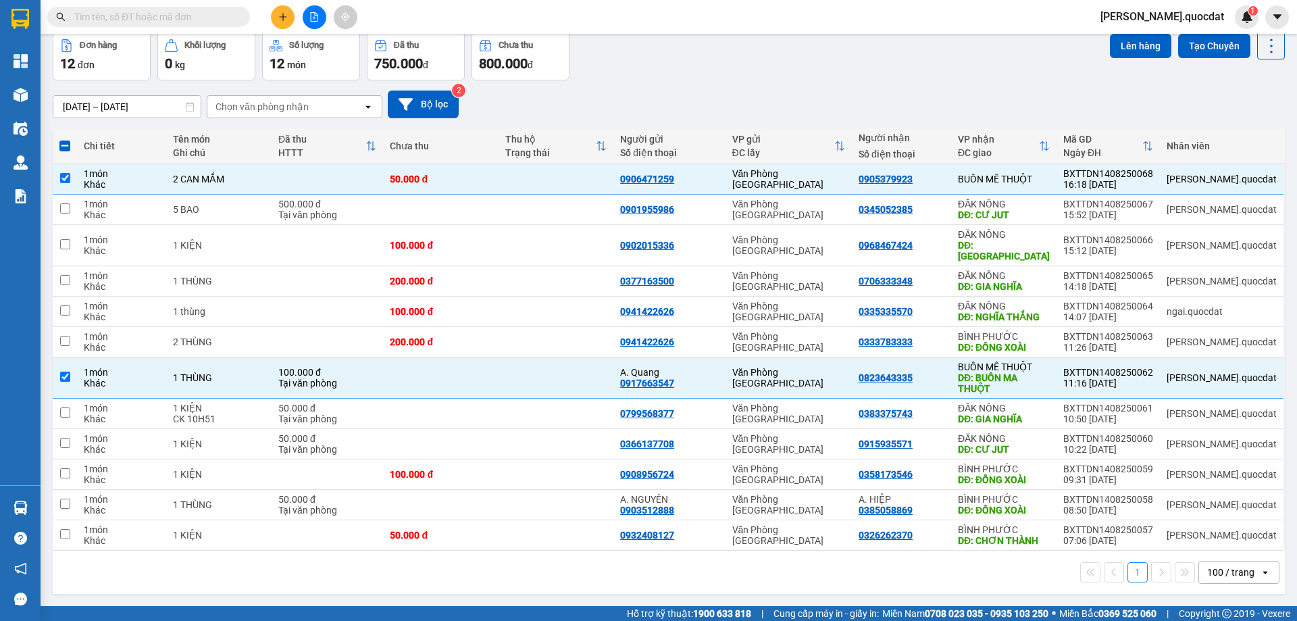
click at [282, 16] on icon "plus" at bounding box center [282, 16] width 9 height 9
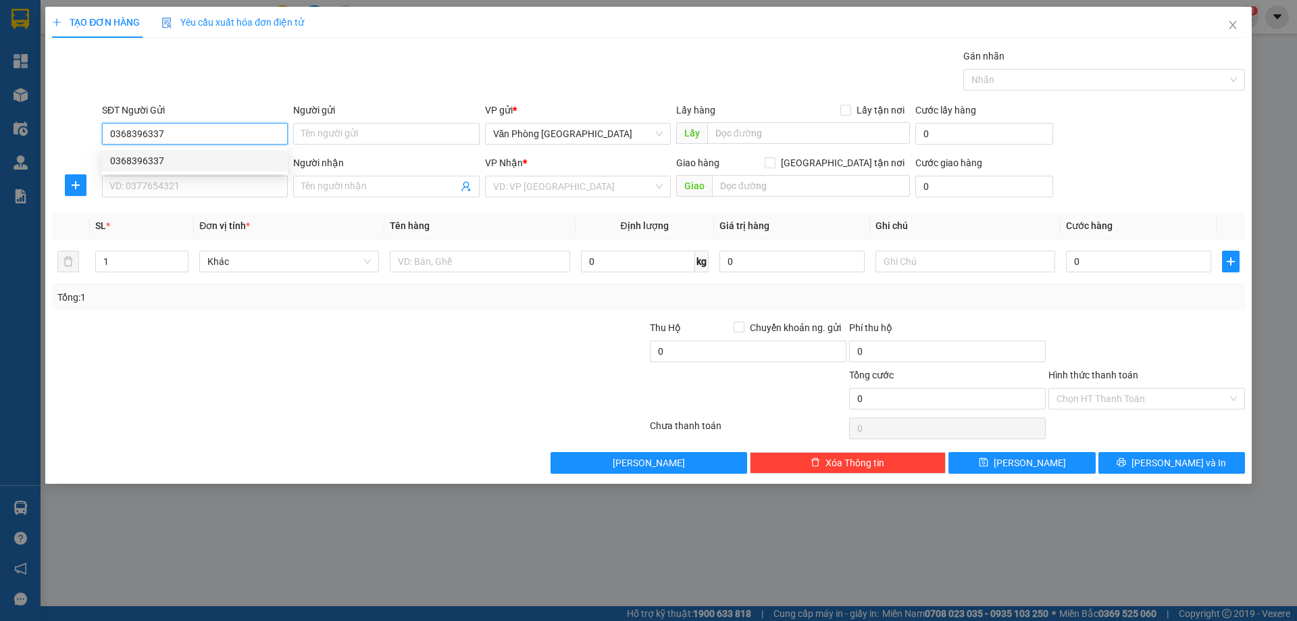
click at [147, 168] on div "0368396337" at bounding box center [195, 161] width 186 height 22
type input "0368396337"
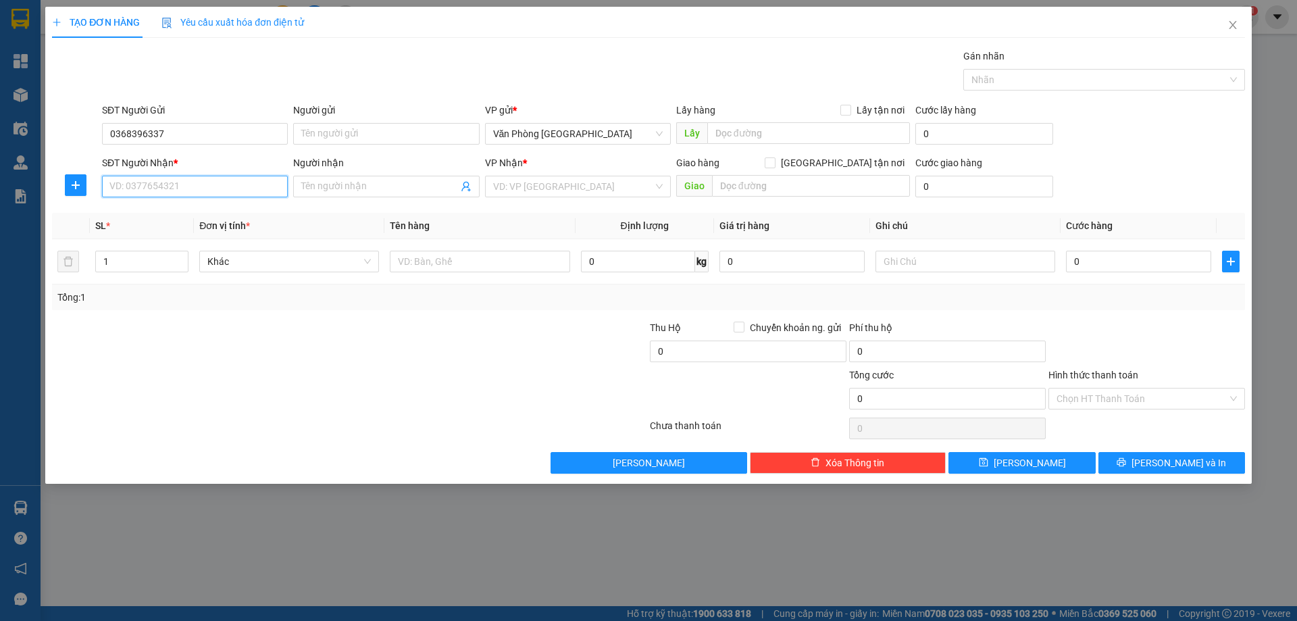
click at [165, 182] on input "SĐT Người Nhận *" at bounding box center [195, 187] width 186 height 22
click at [188, 212] on div "0842710809" at bounding box center [195, 213] width 170 height 15
type input "0842710809"
type input "ĐĂK MIN"
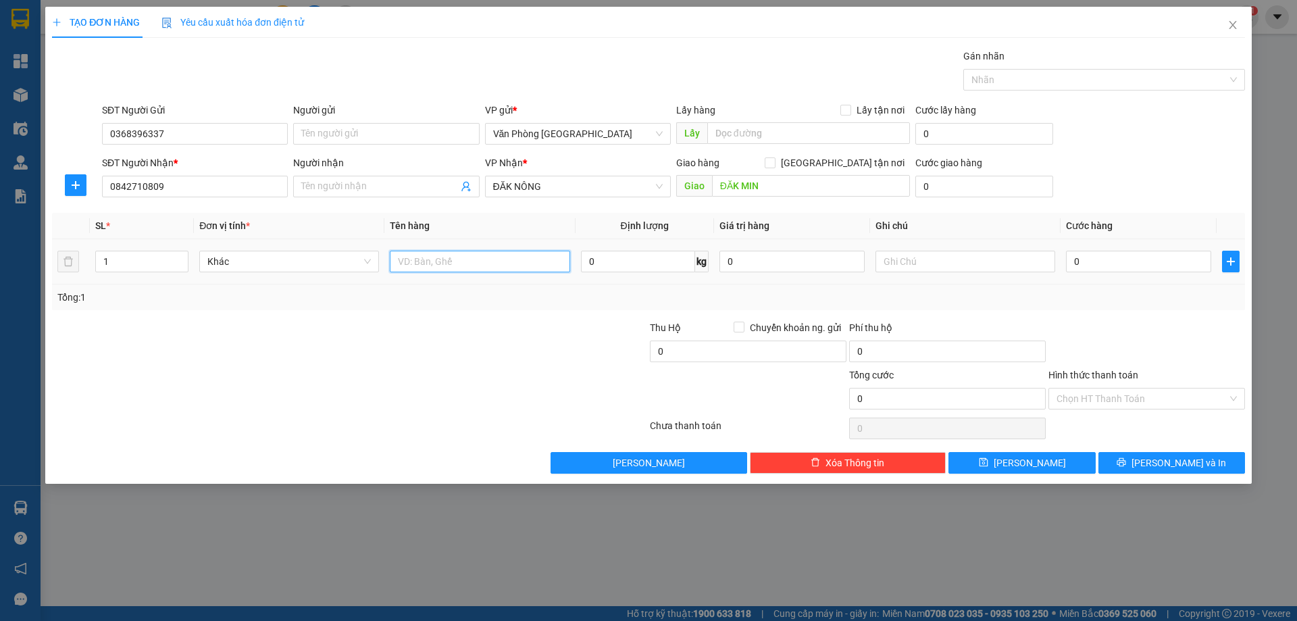
click at [492, 257] on input "text" at bounding box center [480, 262] width 180 height 22
type input "1 KIỆN"
click at [1138, 285] on div "Tổng: 1" at bounding box center [648, 297] width 1193 height 26
click at [1121, 267] on input "0" at bounding box center [1138, 262] width 145 height 22
type input "1"
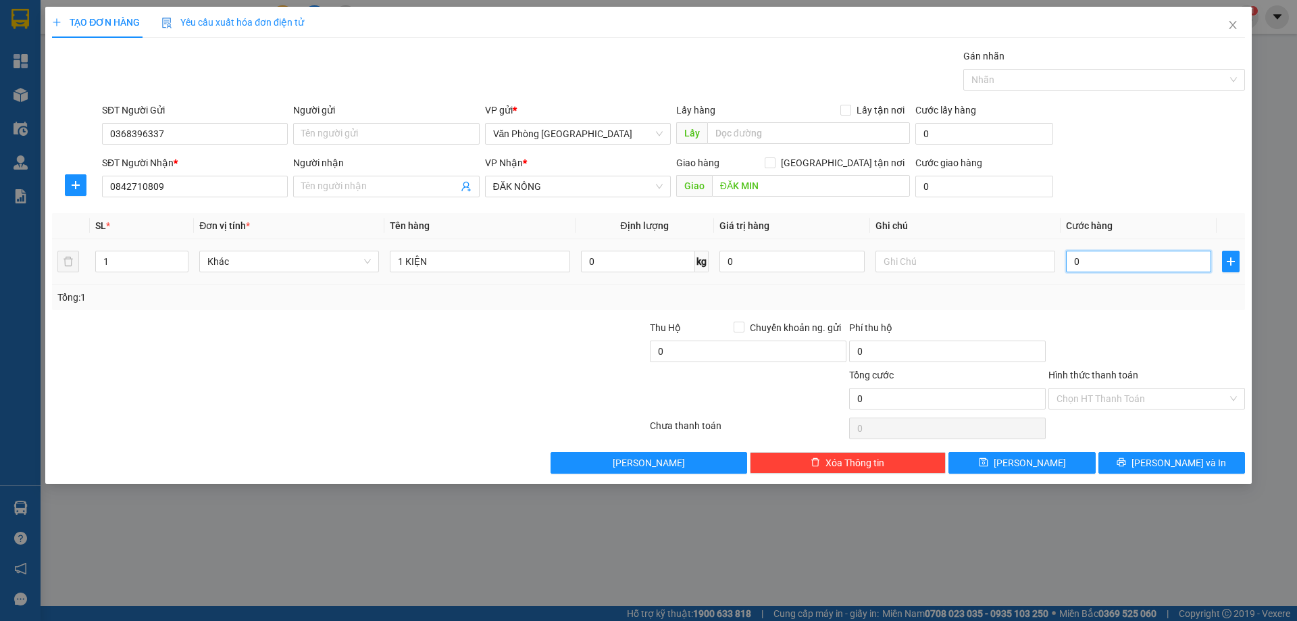
type input "1"
type input "10"
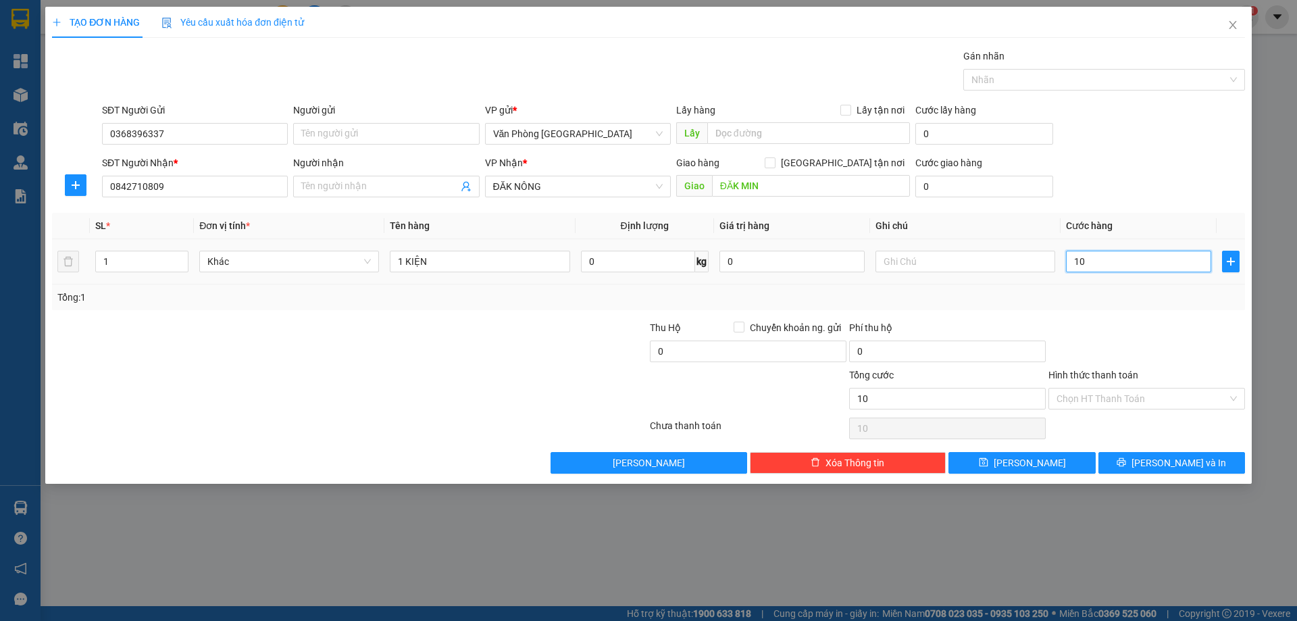
type input "100"
type input "100.000"
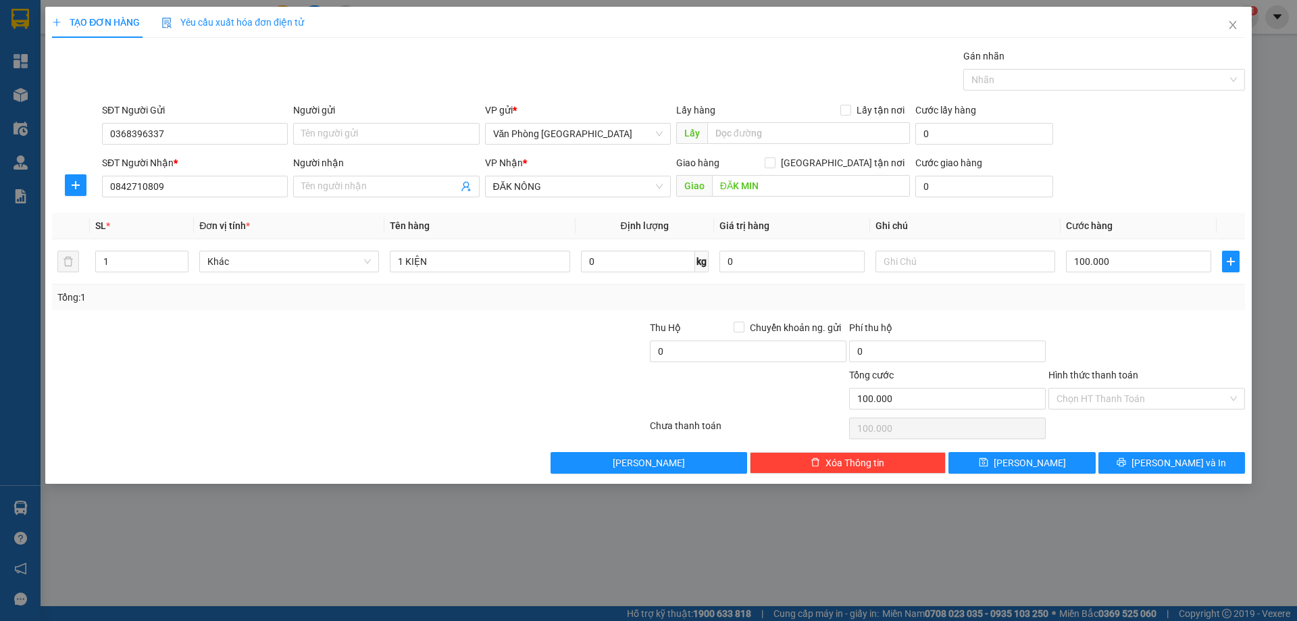
click at [1145, 325] on div at bounding box center [1146, 343] width 199 height 47
drag, startPoint x: 1148, startPoint y: 455, endPoint x: 1133, endPoint y: 299, distance: 157.5
click at [1133, 292] on div "Transit Pickup Surcharge Ids Transit Deliver Surcharge Ids Transit Deliver Surc…" at bounding box center [648, 261] width 1193 height 425
click at [1102, 392] on input "Hình thức thanh toán" at bounding box center [1141, 398] width 171 height 20
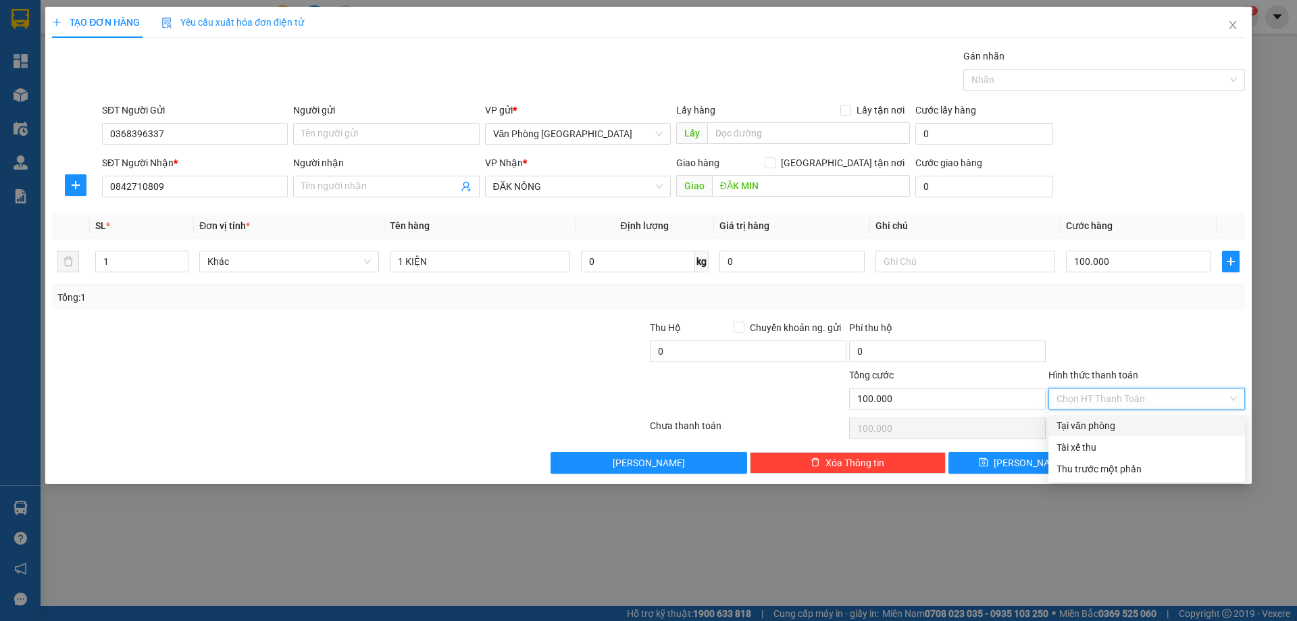
click at [1099, 427] on div "Tại văn phòng" at bounding box center [1146, 425] width 180 height 15
type input "0"
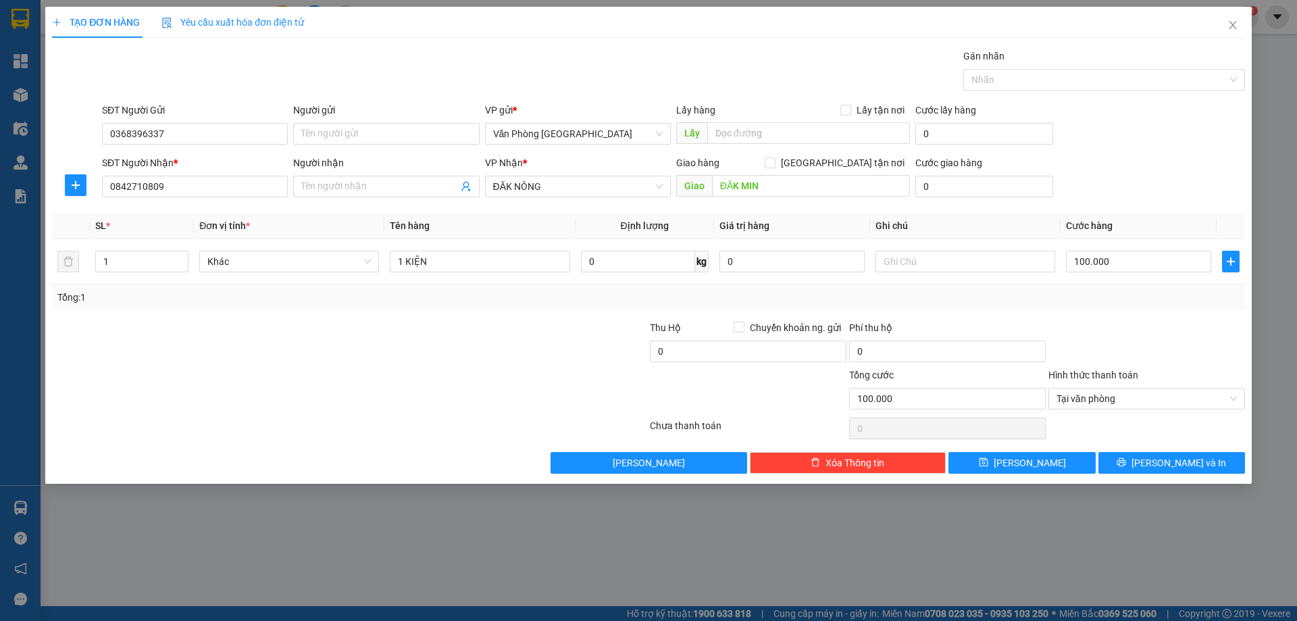
click at [1103, 346] on div at bounding box center [1146, 343] width 199 height 47
click at [1102, 405] on span "Tại văn phòng" at bounding box center [1146, 398] width 180 height 20
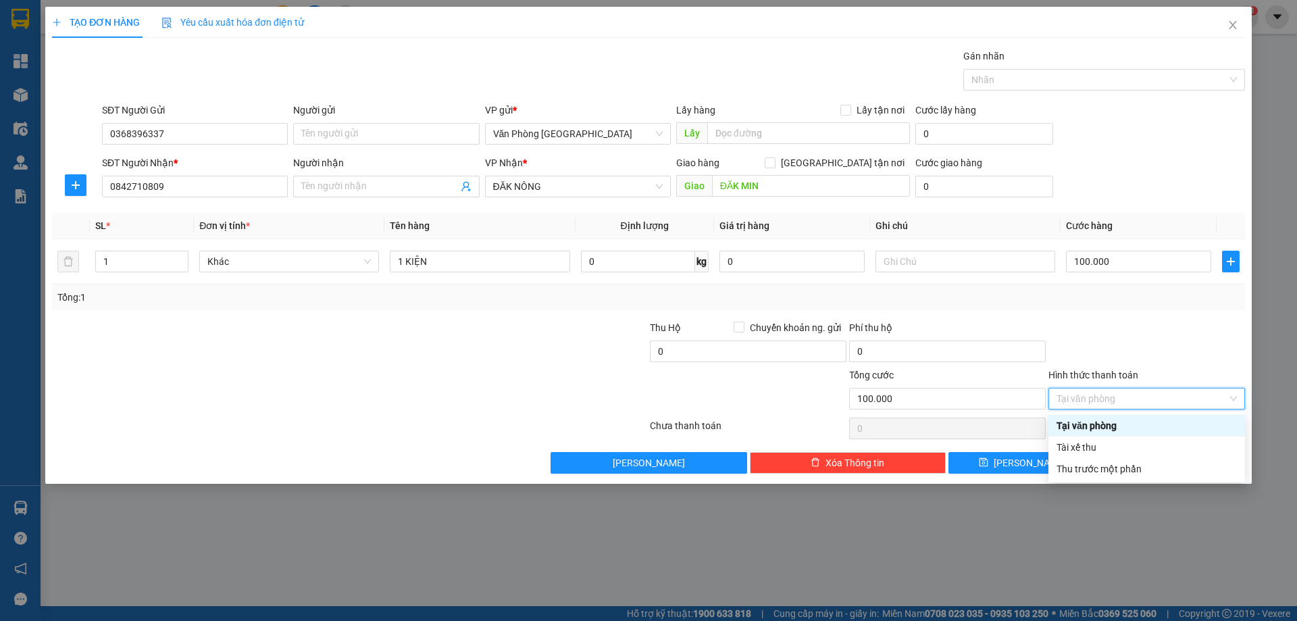
click at [1104, 419] on div "Tại văn phòng" at bounding box center [1146, 425] width 180 height 15
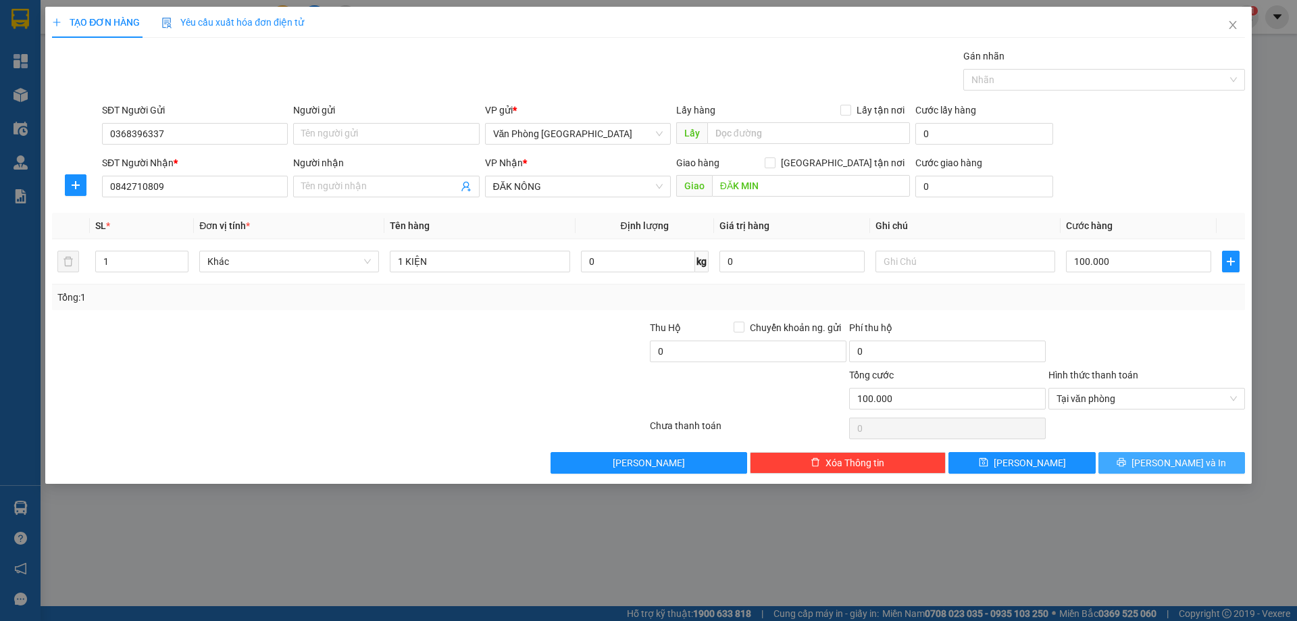
click at [1157, 461] on button "[PERSON_NAME] và In" at bounding box center [1171, 463] width 147 height 22
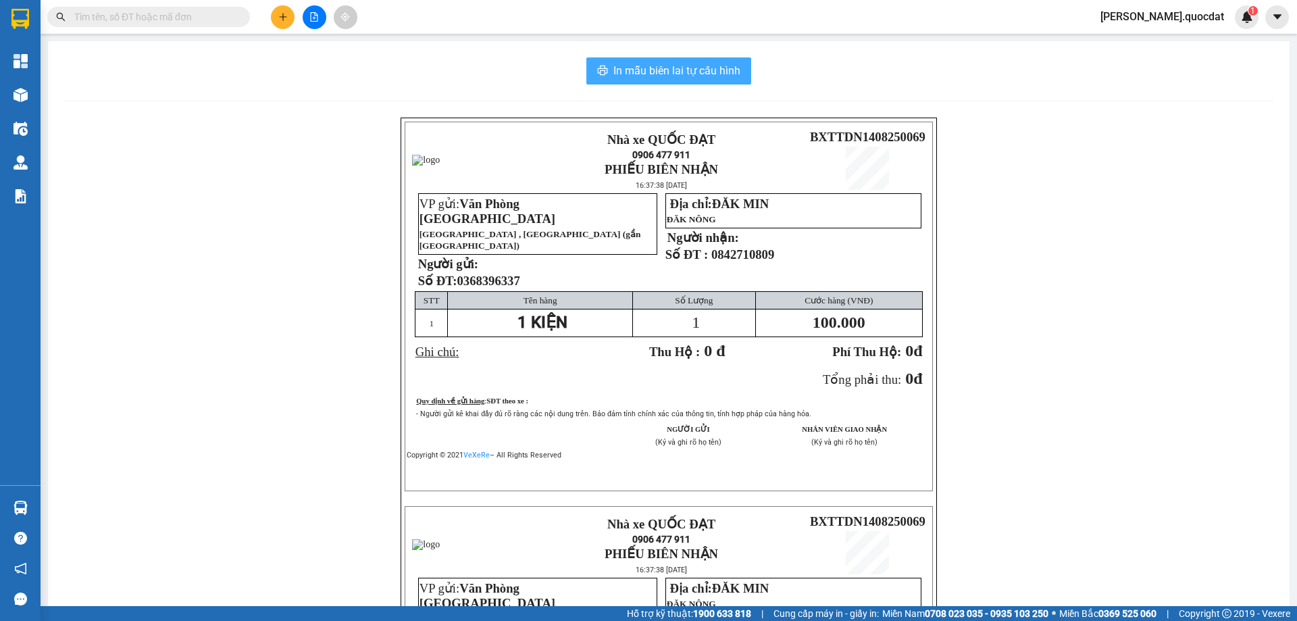
click at [675, 71] on span "In mẫu biên lai tự cấu hình" at bounding box center [676, 70] width 127 height 17
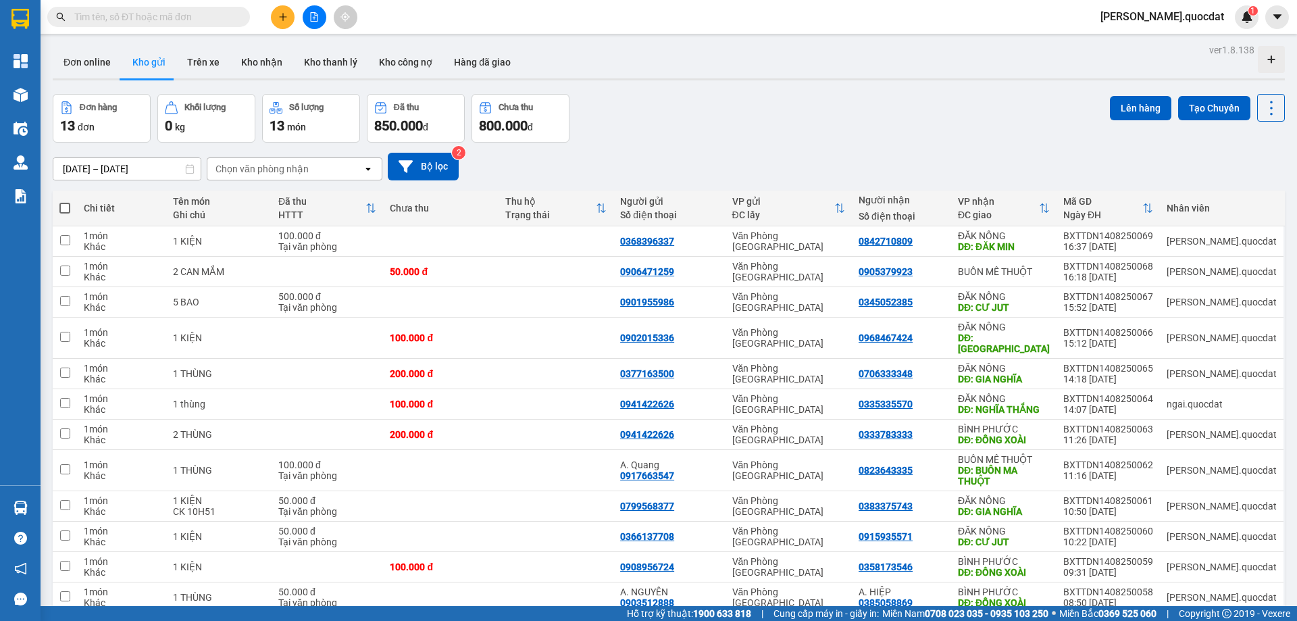
click at [923, 70] on div "Đơn online Kho gửi Trên xe Kho nhận Kho thanh lý Kho công nợ Hàng đã giao" at bounding box center [669, 64] width 1232 height 36
click at [725, 359] on td "0377163500" at bounding box center [668, 374] width 111 height 30
checkbox input "true"
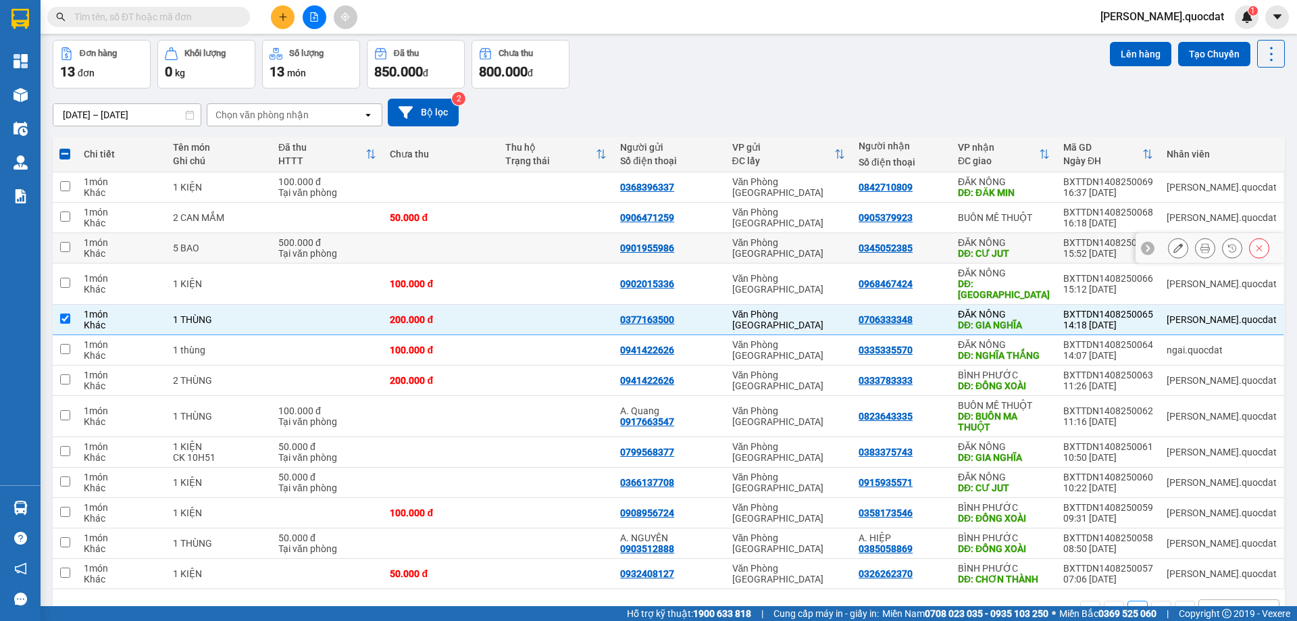
scroll to position [82, 0]
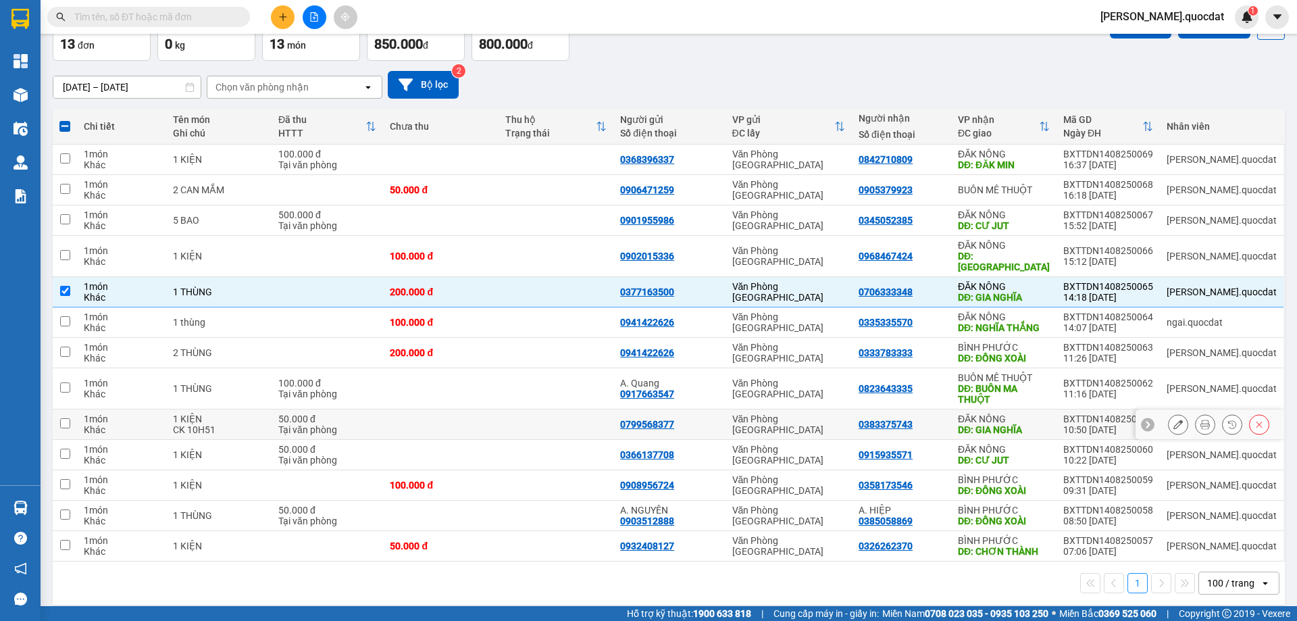
click at [474, 409] on td at bounding box center [440, 424] width 115 height 30
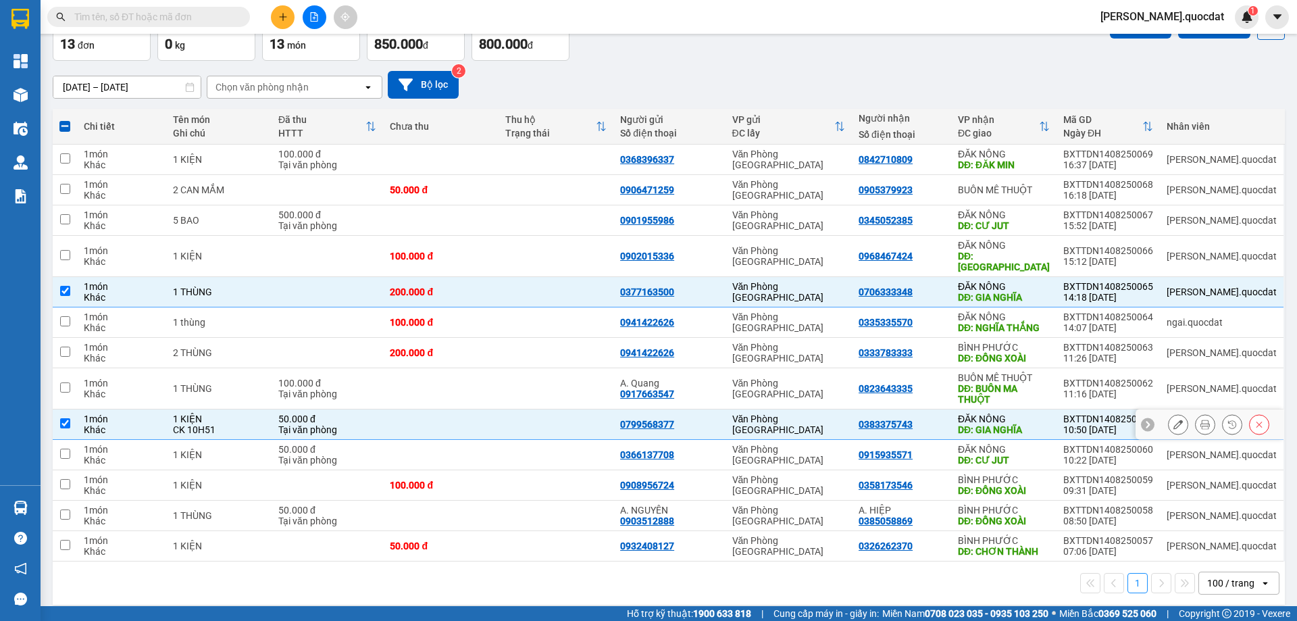
checkbox input "true"
click at [582, 440] on td at bounding box center [555, 455] width 115 height 30
checkbox input "true"
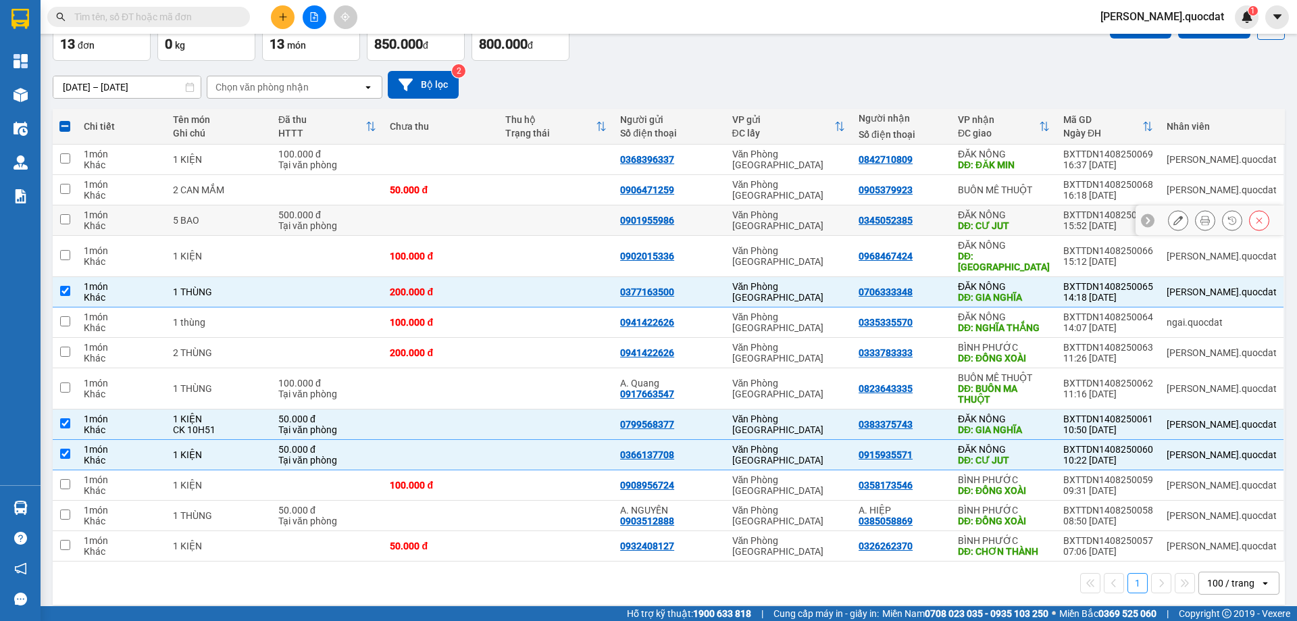
click at [944, 218] on div "0345052385" at bounding box center [901, 220] width 86 height 11
checkbox input "true"
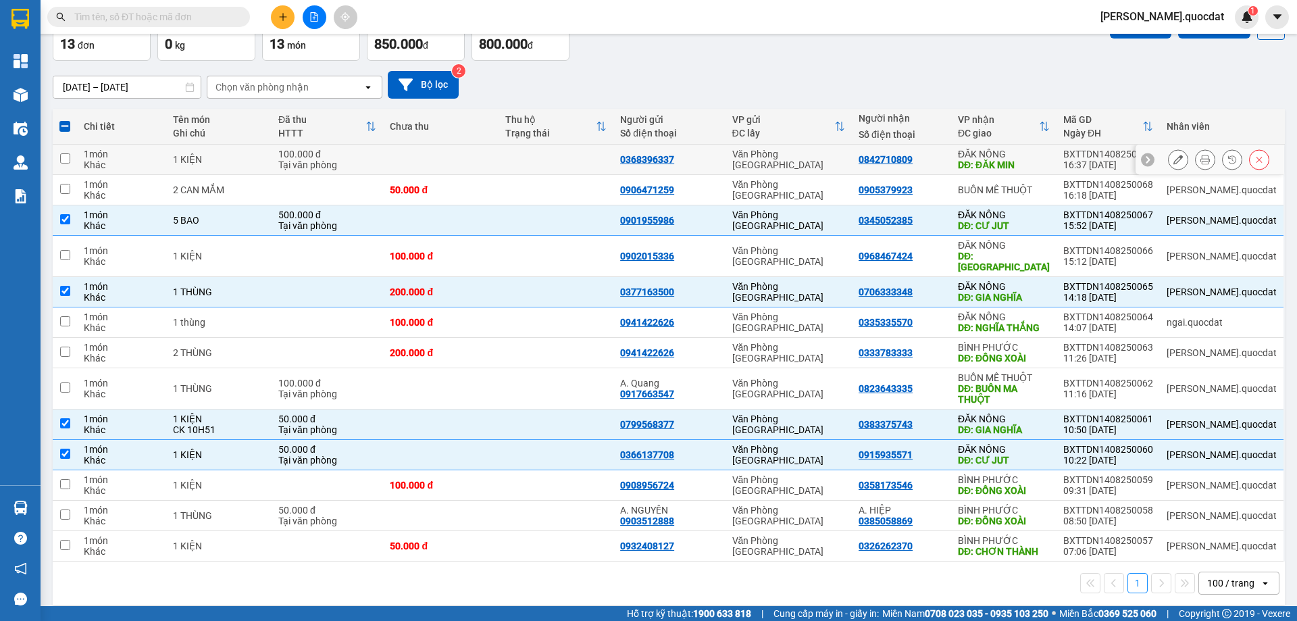
click at [951, 169] on td "0842710809" at bounding box center [901, 160] width 99 height 30
checkbox input "true"
